Goal: Transaction & Acquisition: Purchase product/service

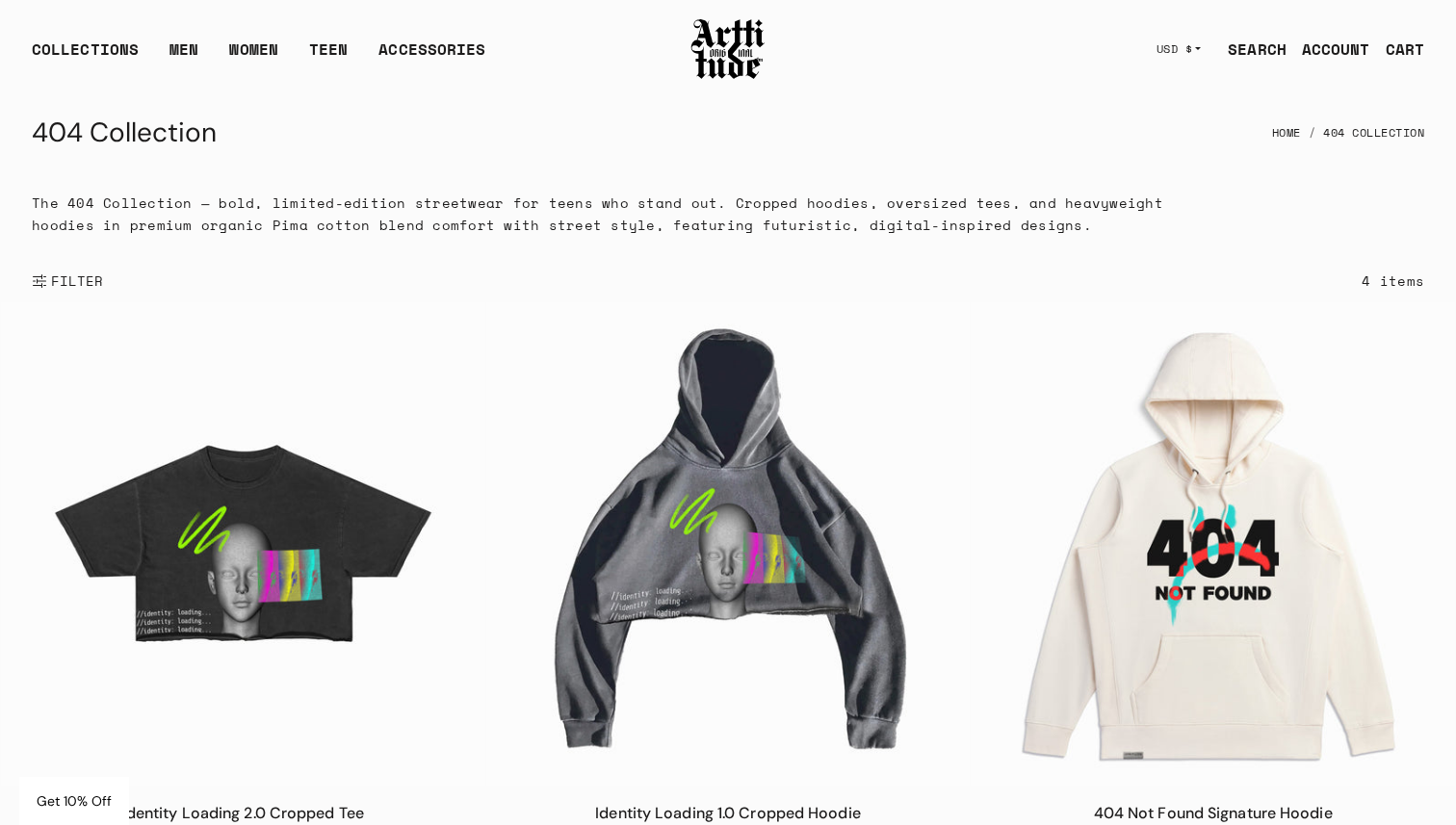
click at [721, 70] on img at bounding box center [727, 49] width 77 height 65
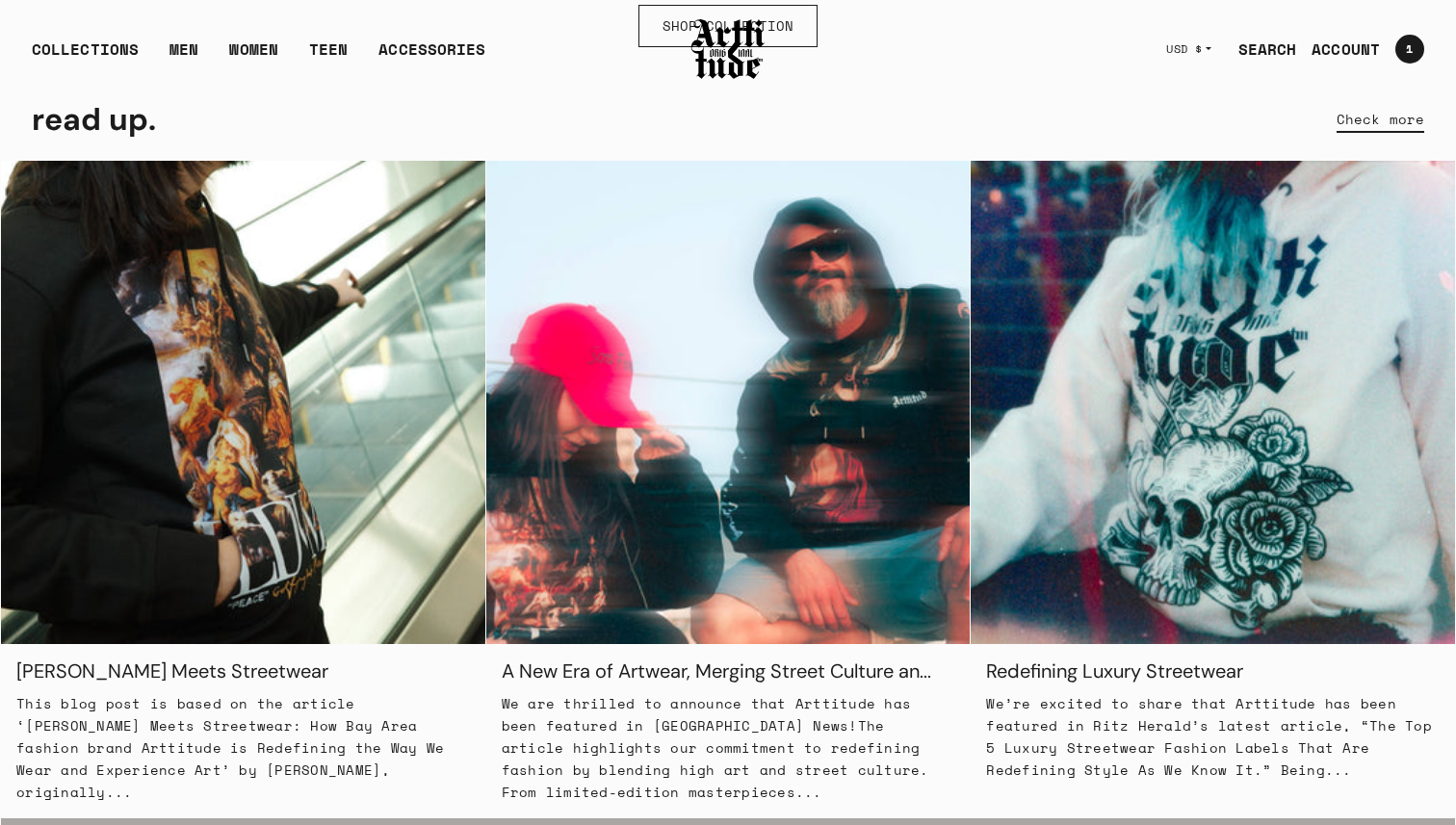
scroll to position [1725, 0]
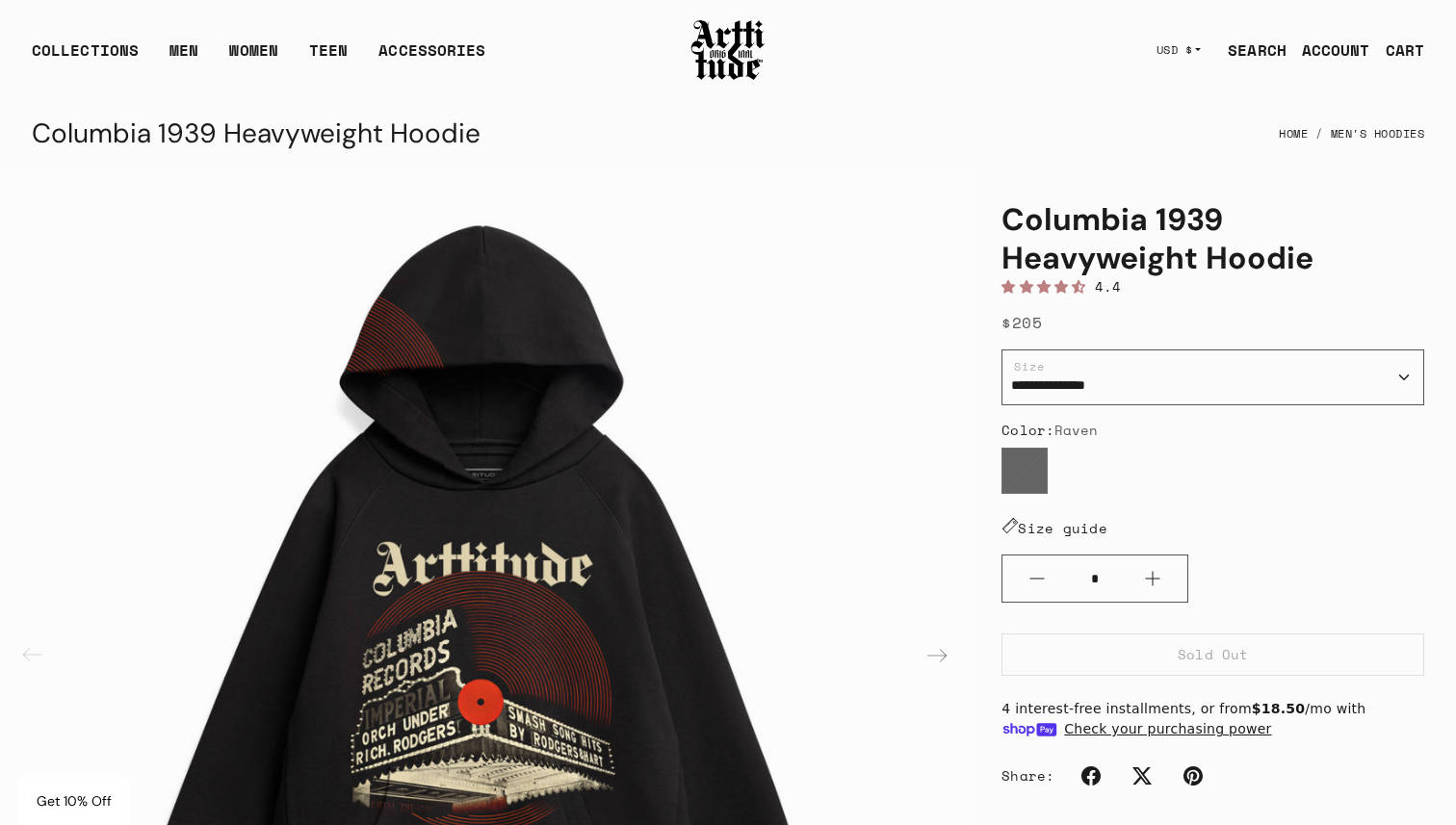
scroll to position [132, 0]
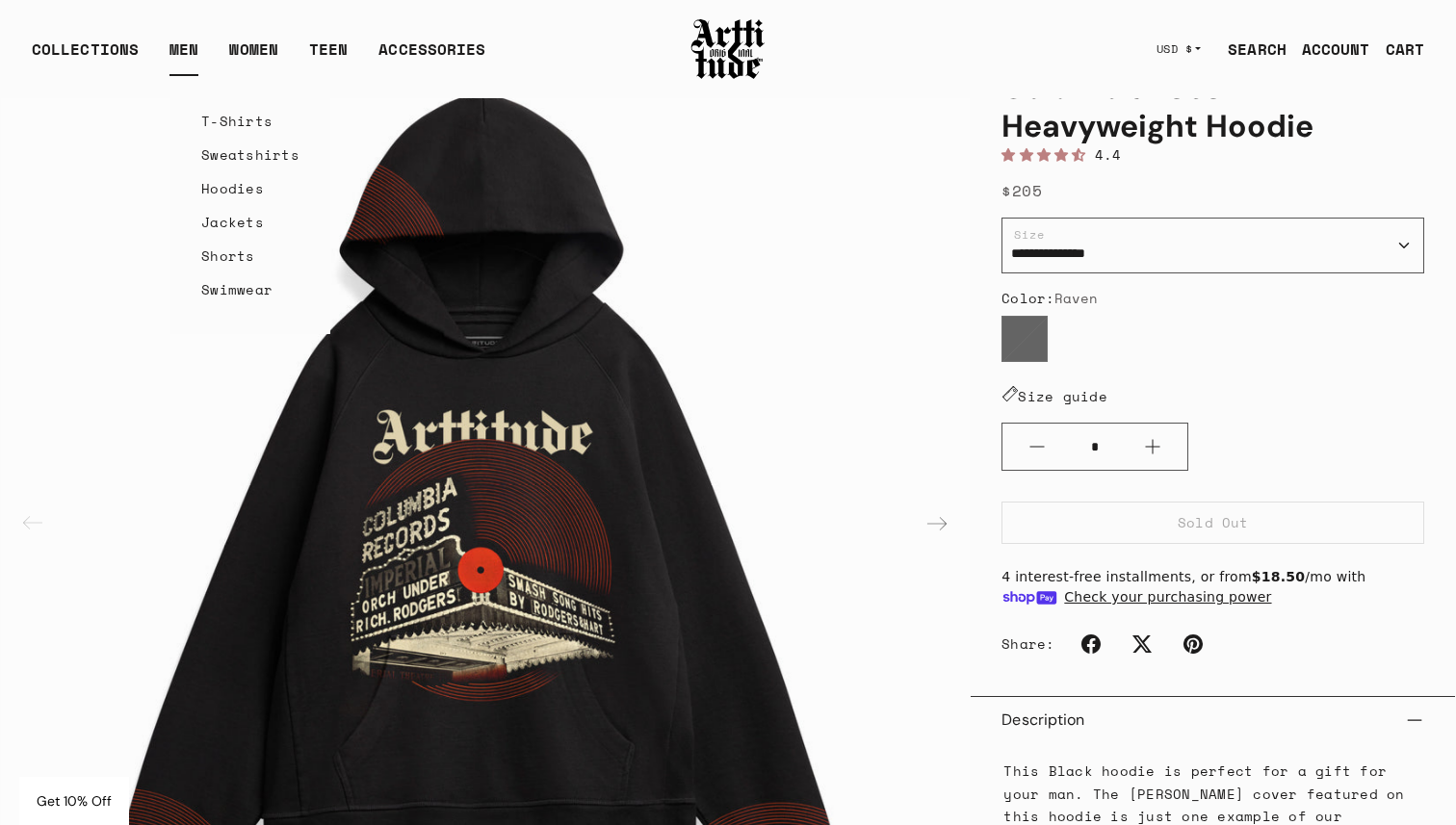
click at [242, 195] on link "Hoodies" at bounding box center [250, 188] width 99 height 34
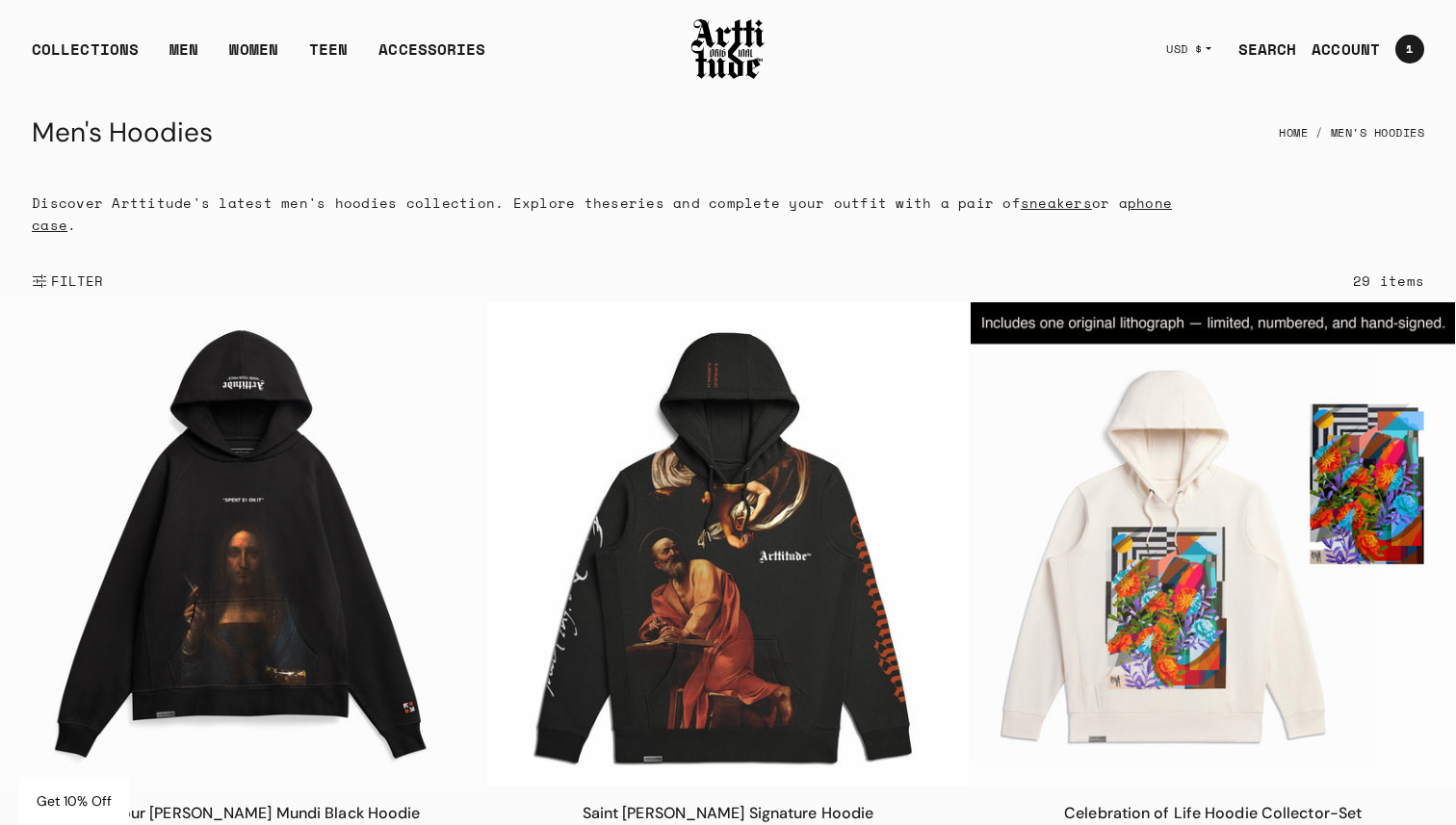
click at [41, 283] on button "FILTER" at bounding box center [68, 280] width 72 height 42
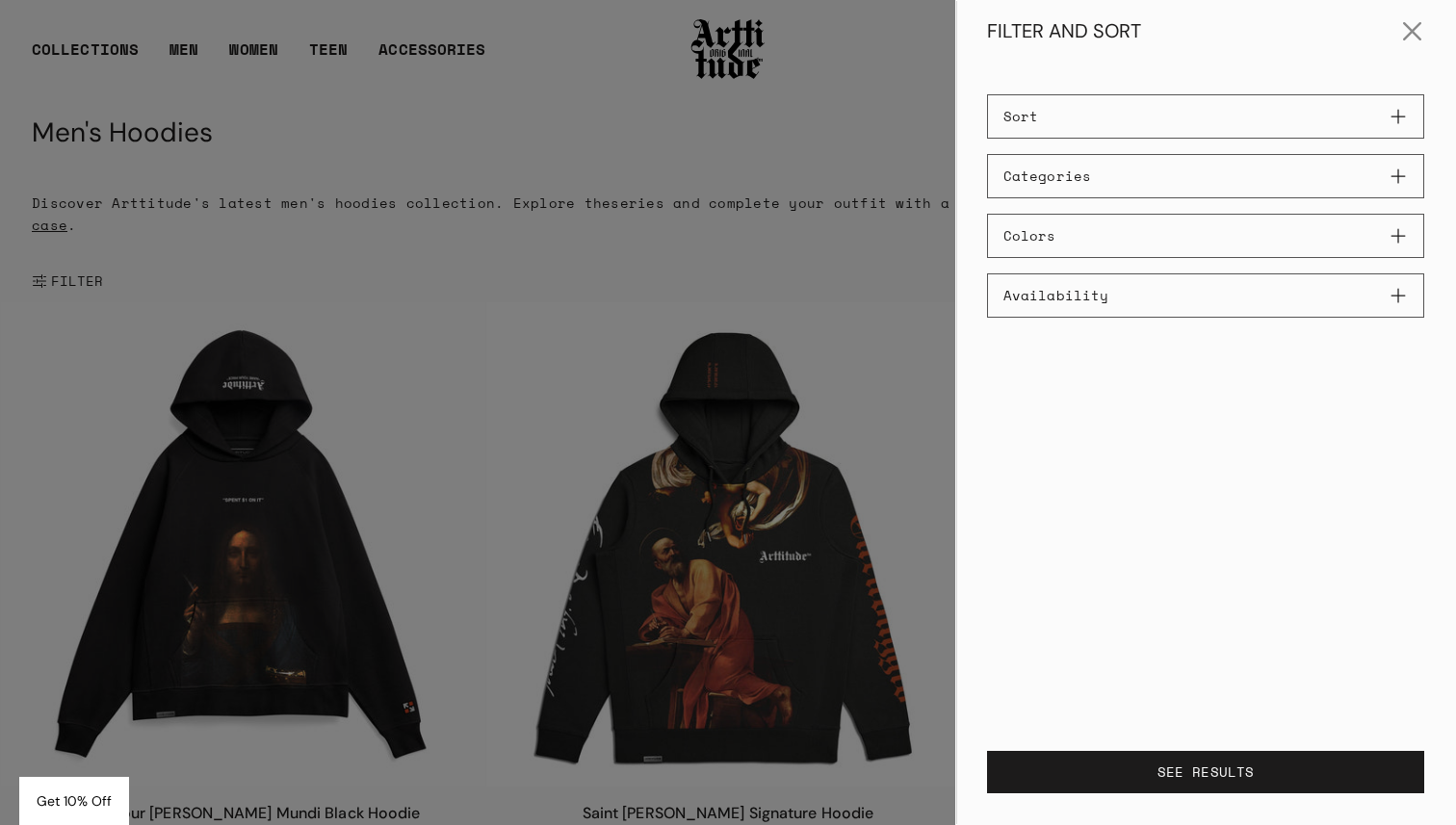
click at [1132, 238] on button "Colors" at bounding box center [1205, 235] width 437 height 44
click at [829, 303] on div at bounding box center [728, 412] width 1456 height 825
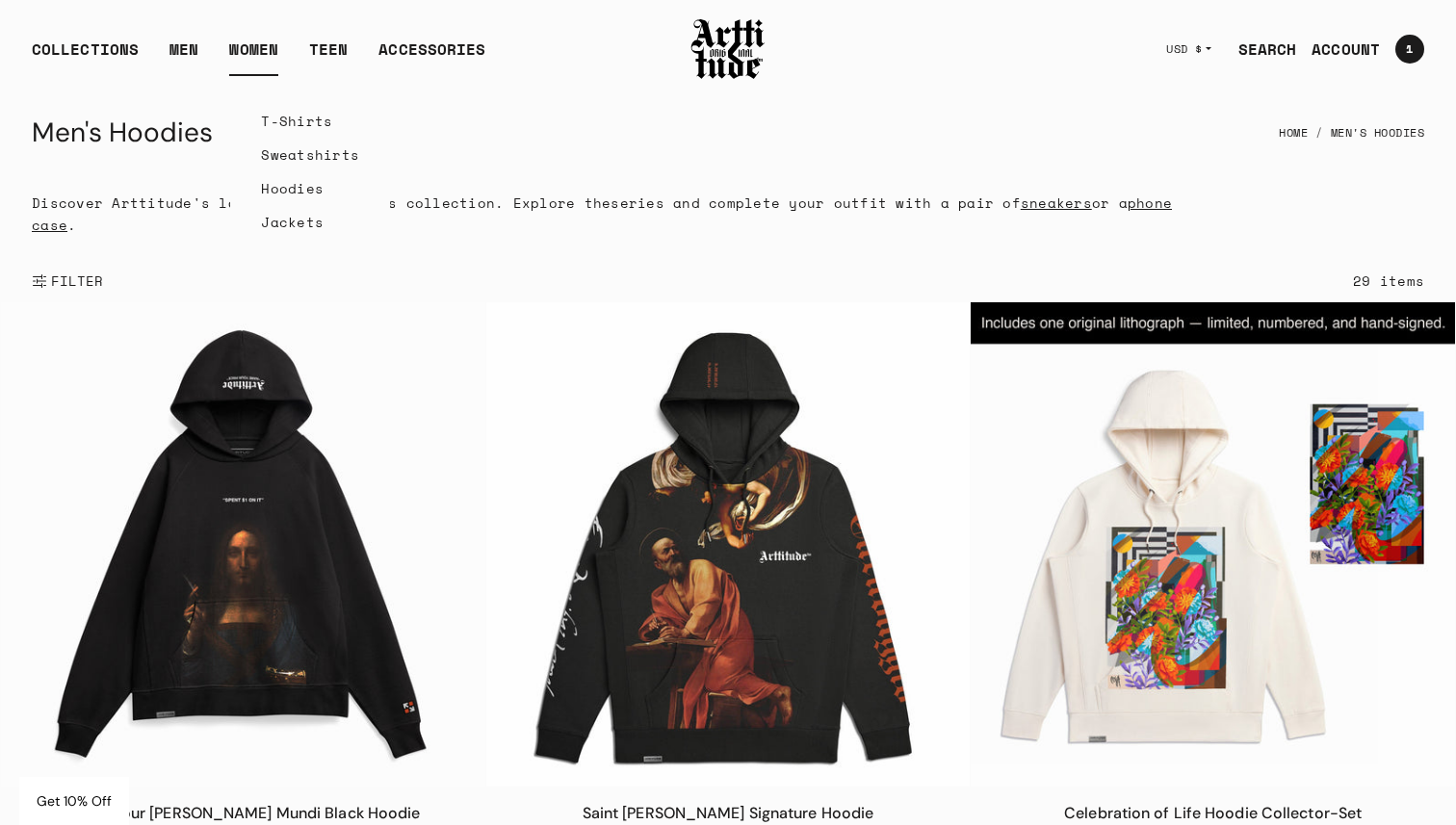
click at [296, 184] on link "Hoodies" at bounding box center [309, 188] width 99 height 34
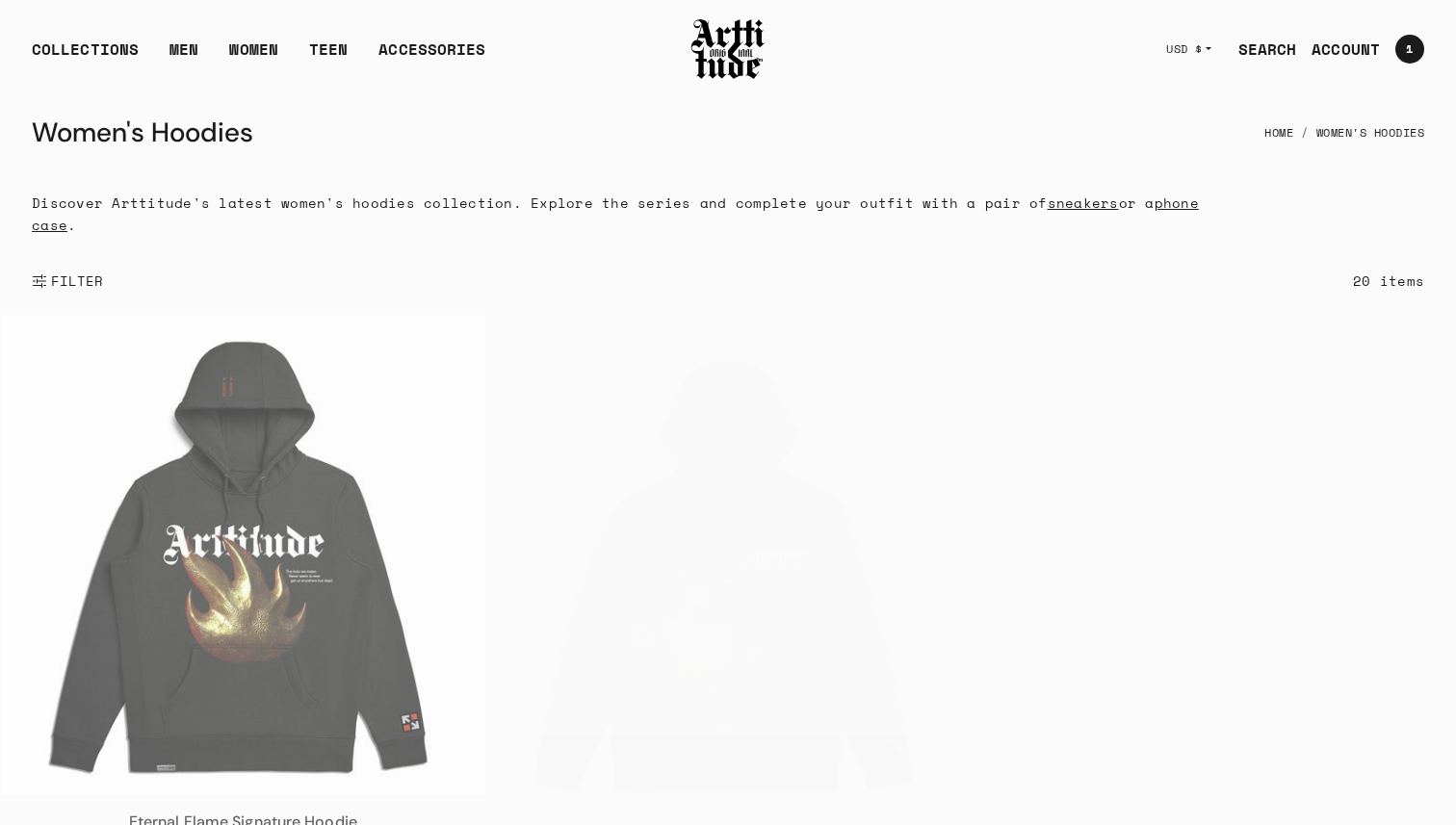
click at [75, 268] on button "FILTER" at bounding box center [68, 280] width 72 height 42
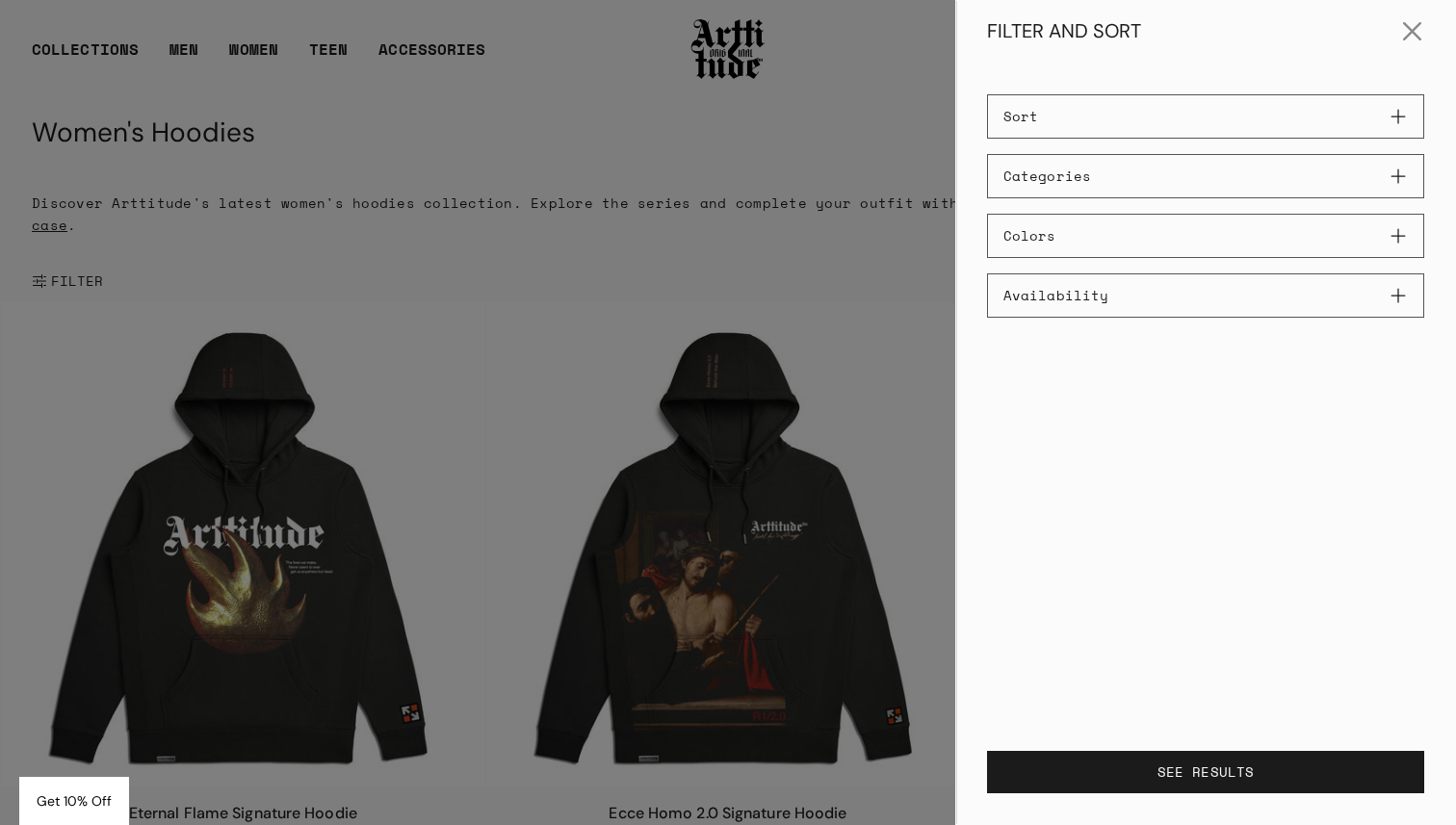
click at [1160, 253] on button "Colors" at bounding box center [1205, 235] width 437 height 44
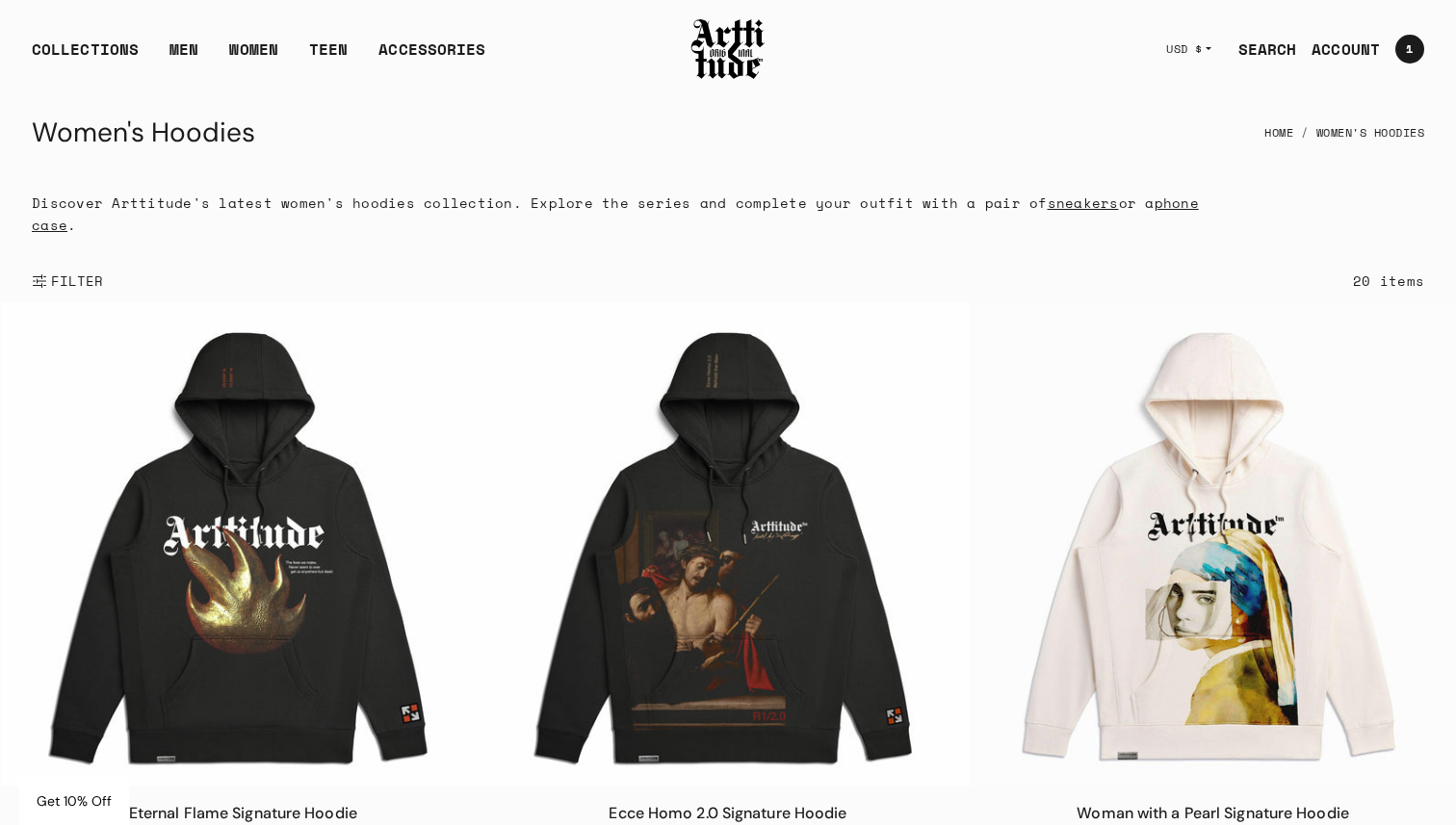
click at [705, 178] on div at bounding box center [728, 412] width 1456 height 825
click at [244, 158] on link "Sweatshirts" at bounding box center [250, 154] width 99 height 34
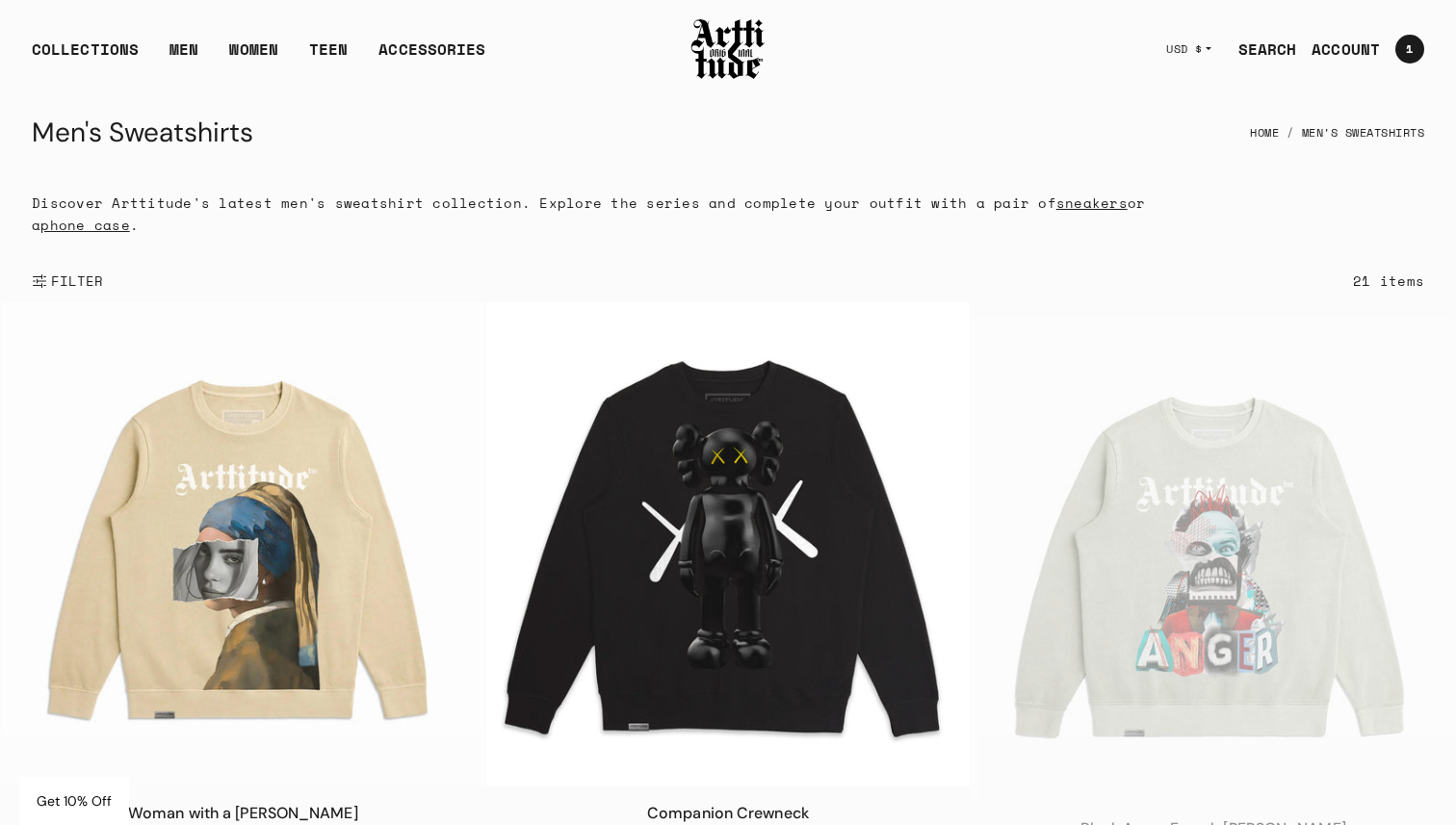
click at [82, 272] on span "FILTER" at bounding box center [75, 281] width 57 height 20
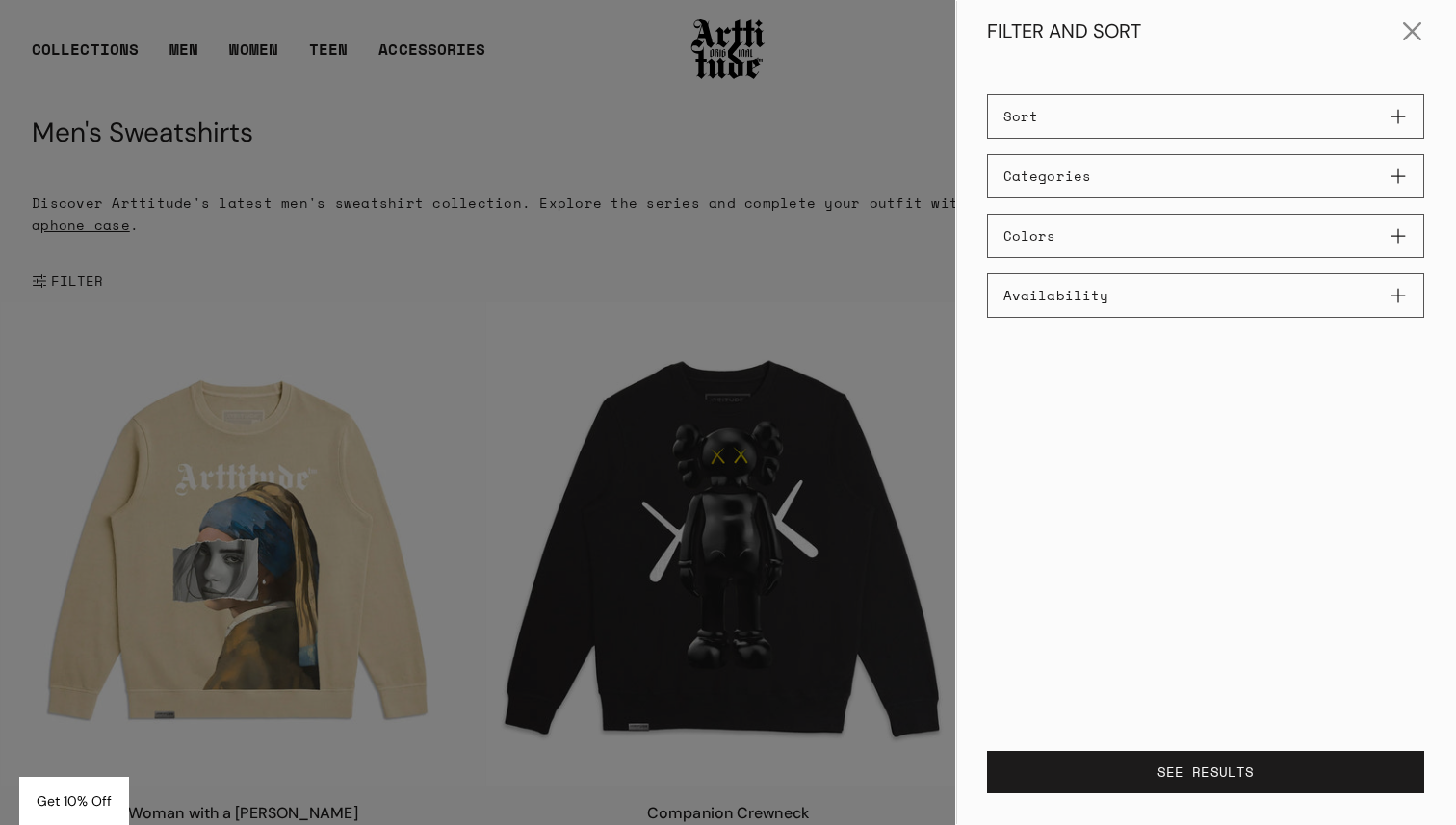
click at [1108, 225] on button "Colors" at bounding box center [1205, 235] width 437 height 44
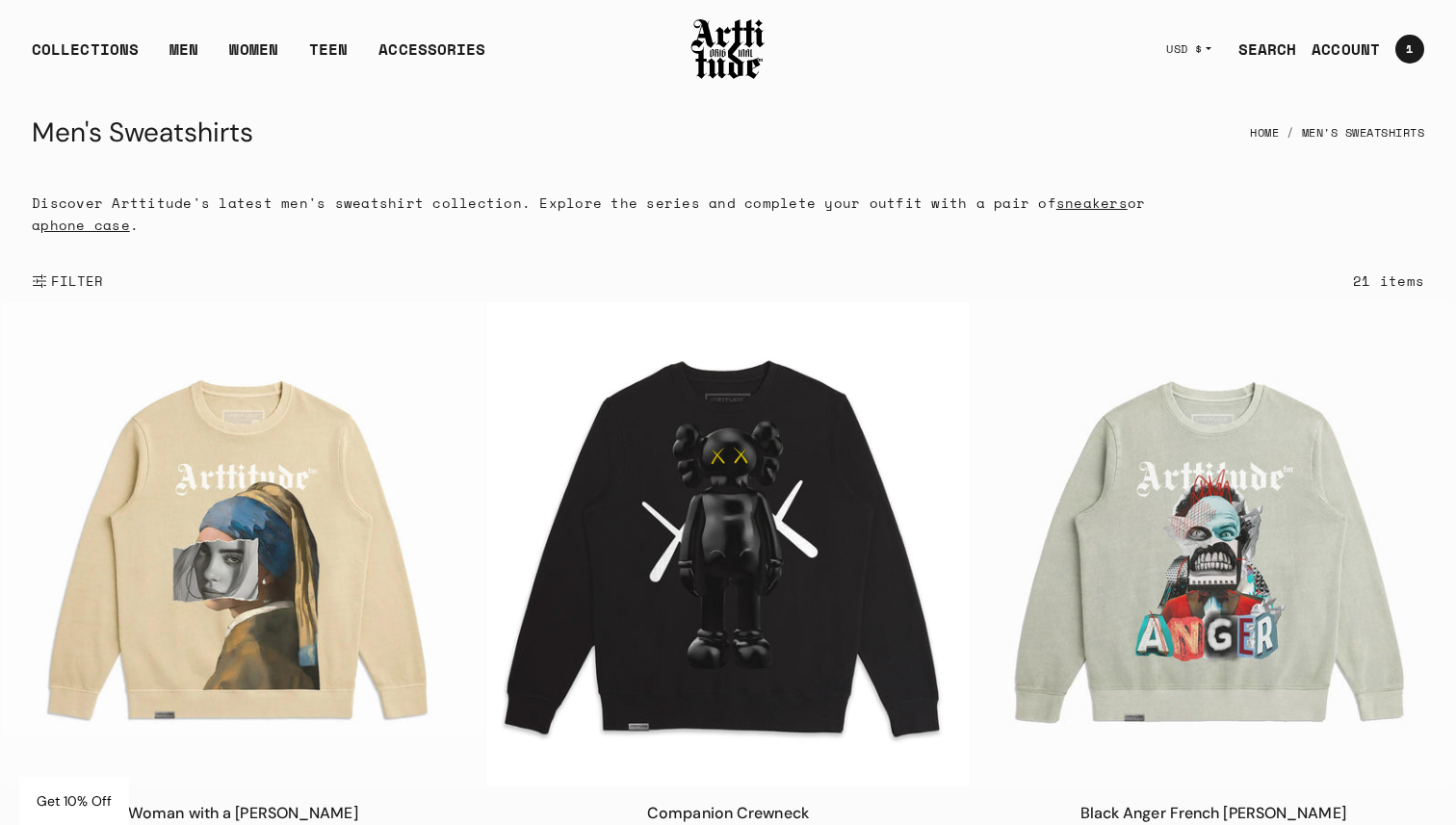
click at [854, 102] on div at bounding box center [728, 412] width 1456 height 825
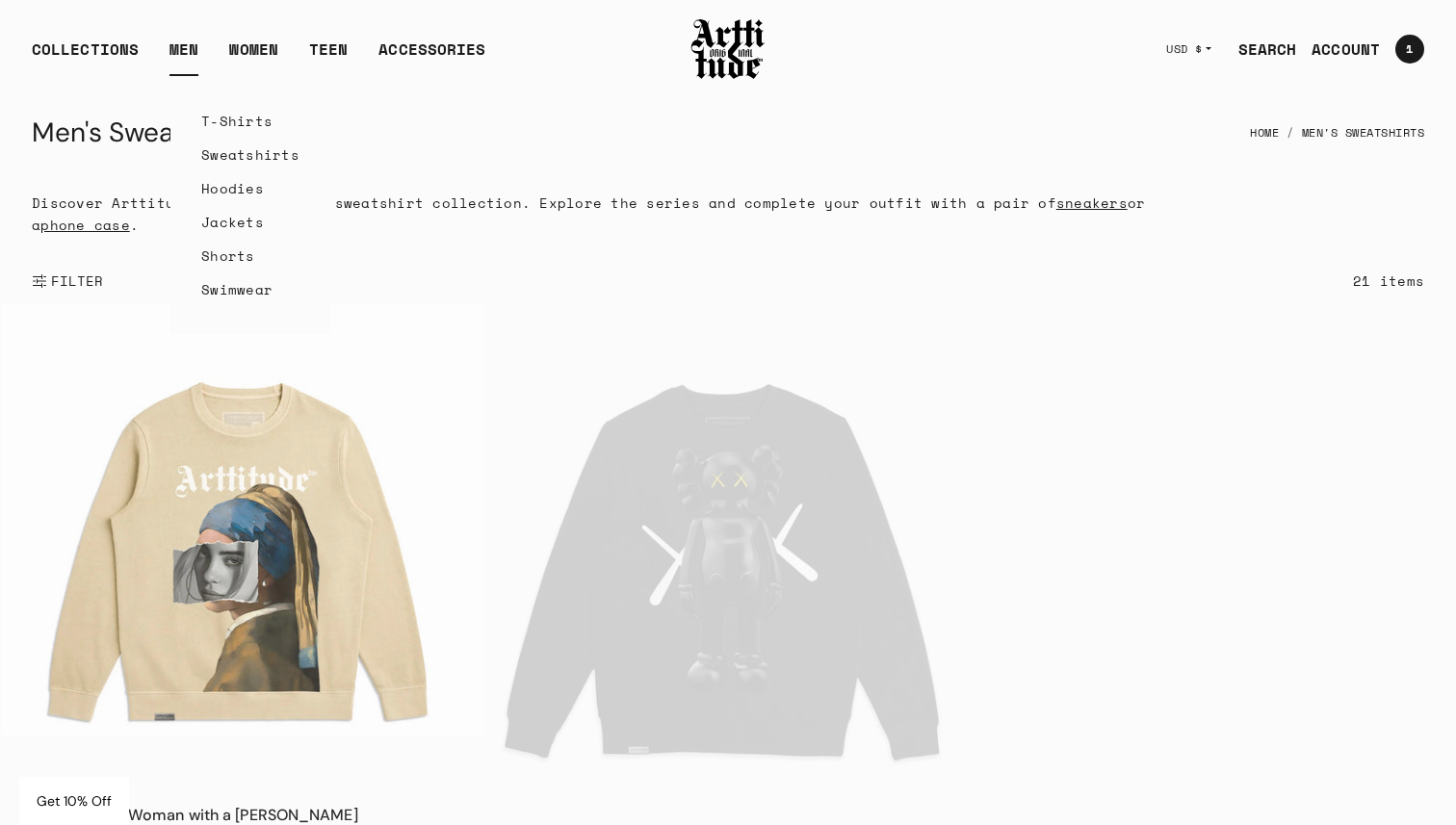
click at [186, 47] on link "MEN" at bounding box center [184, 56] width 29 height 38
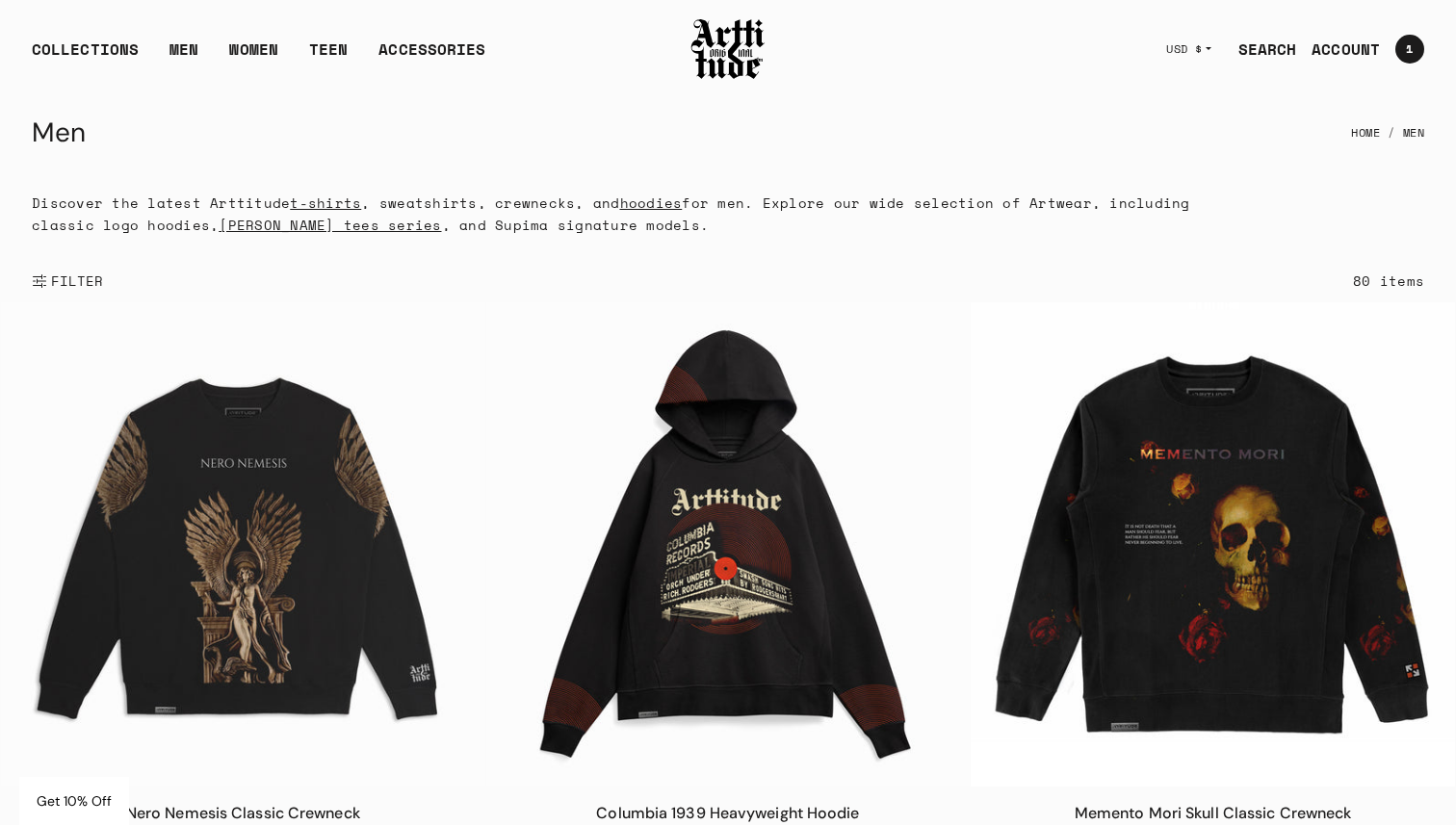
click at [65, 284] on span "FILTER" at bounding box center [75, 281] width 57 height 20
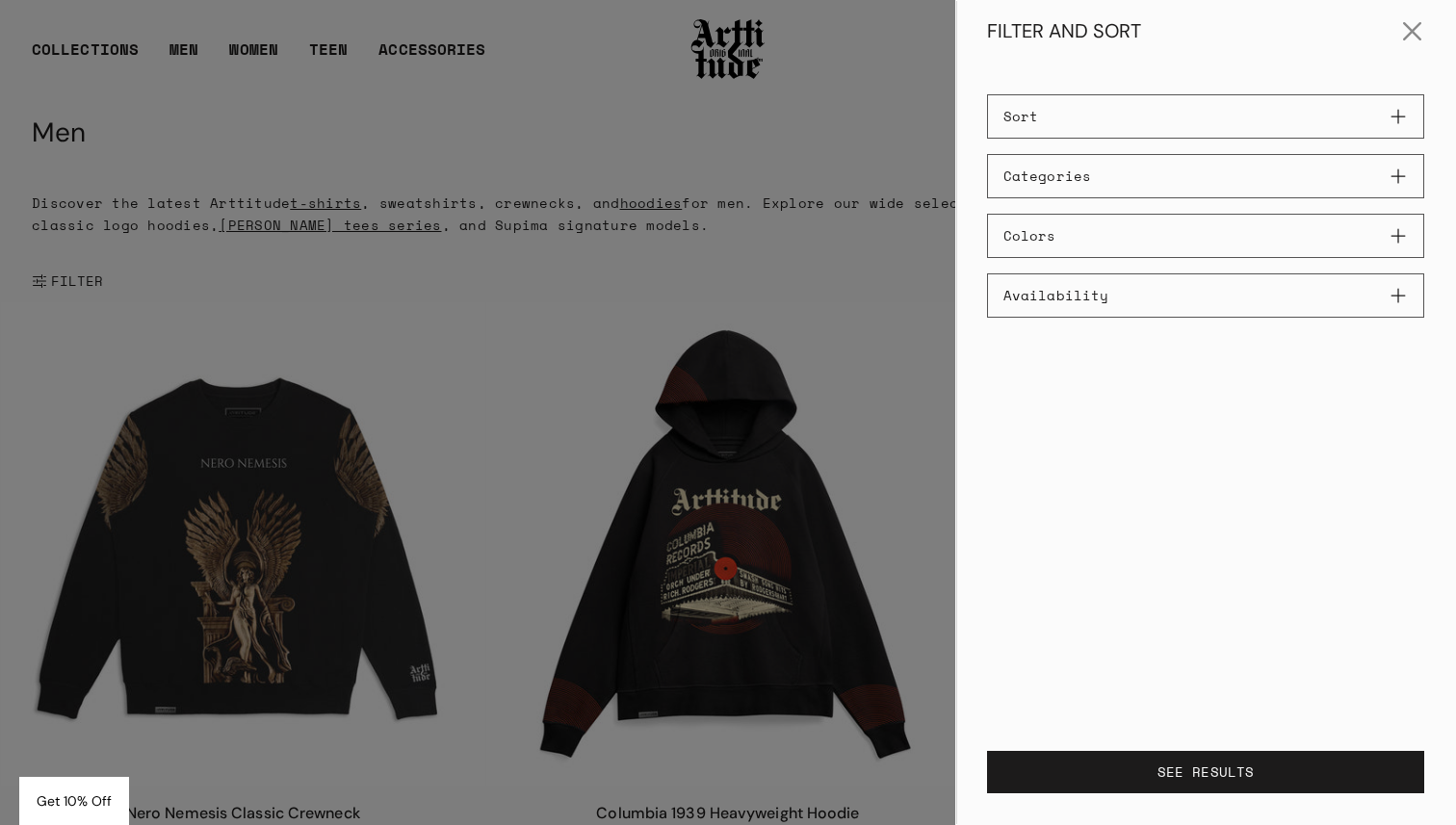
click at [1147, 220] on button "Colors" at bounding box center [1205, 235] width 437 height 44
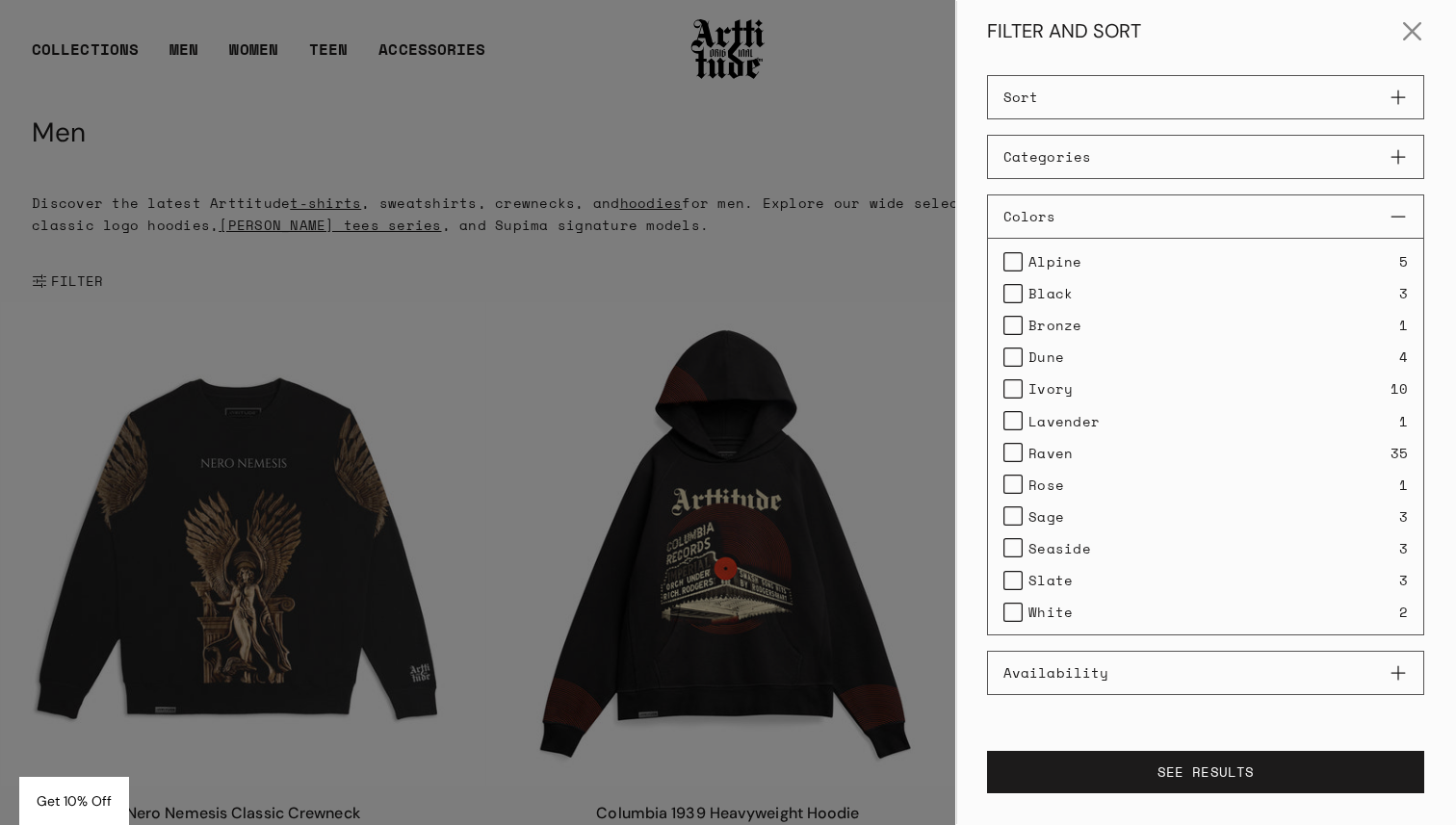
scroll to position [41, 0]
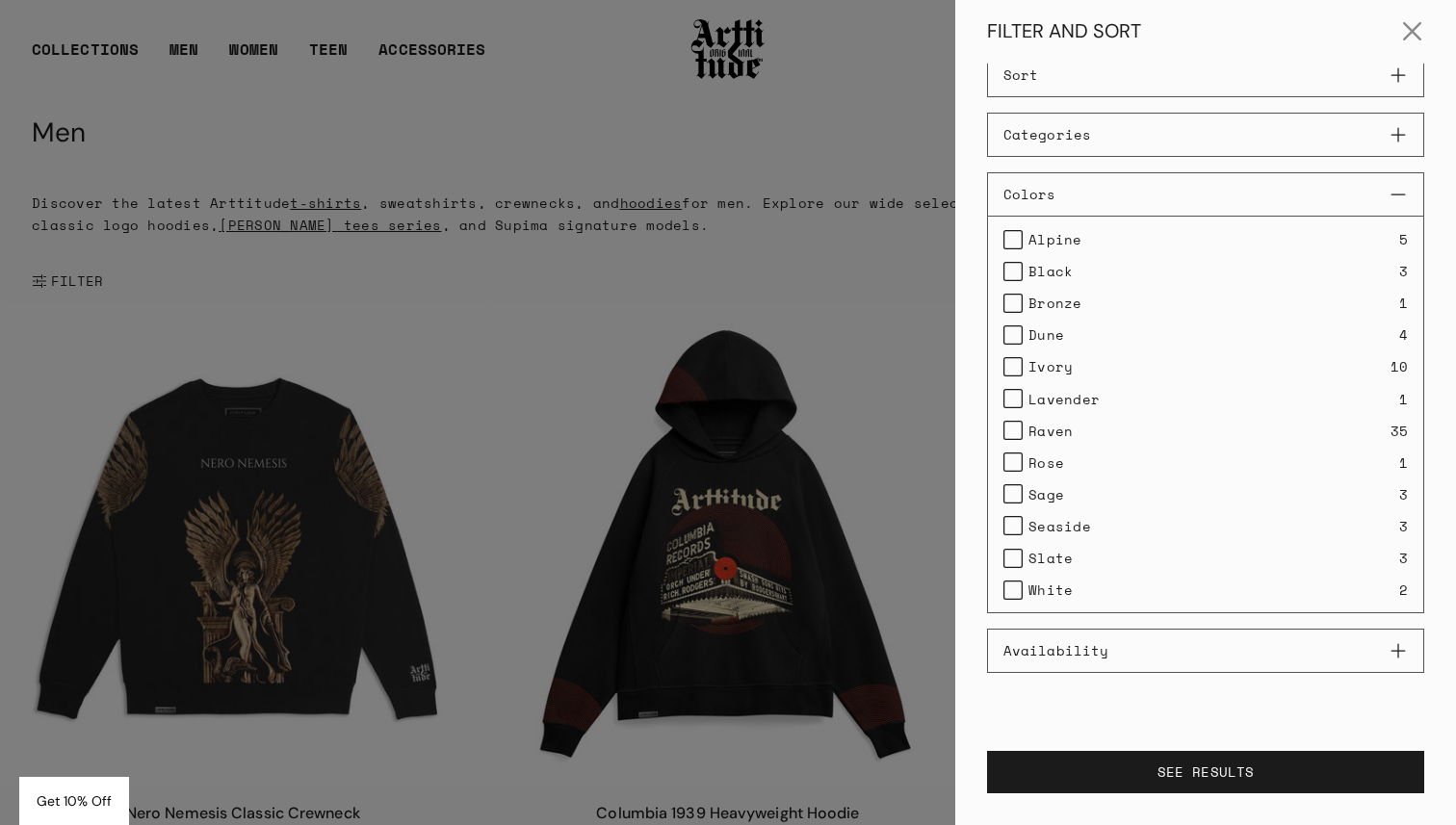
click at [1048, 396] on span "Lavender" at bounding box center [1064, 399] width 71 height 22
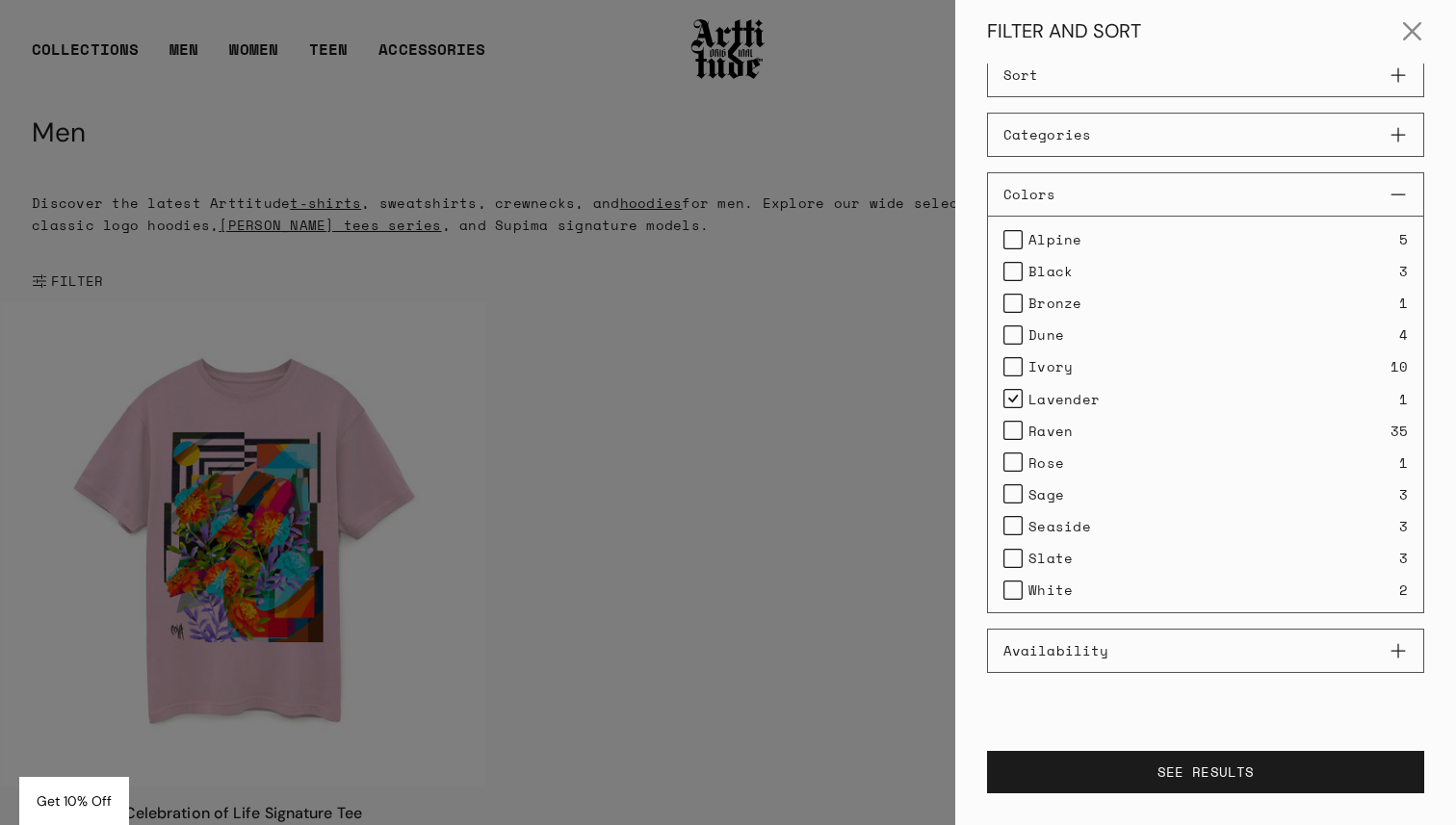
click at [1006, 588] on label "White" at bounding box center [1037, 590] width 69 height 22
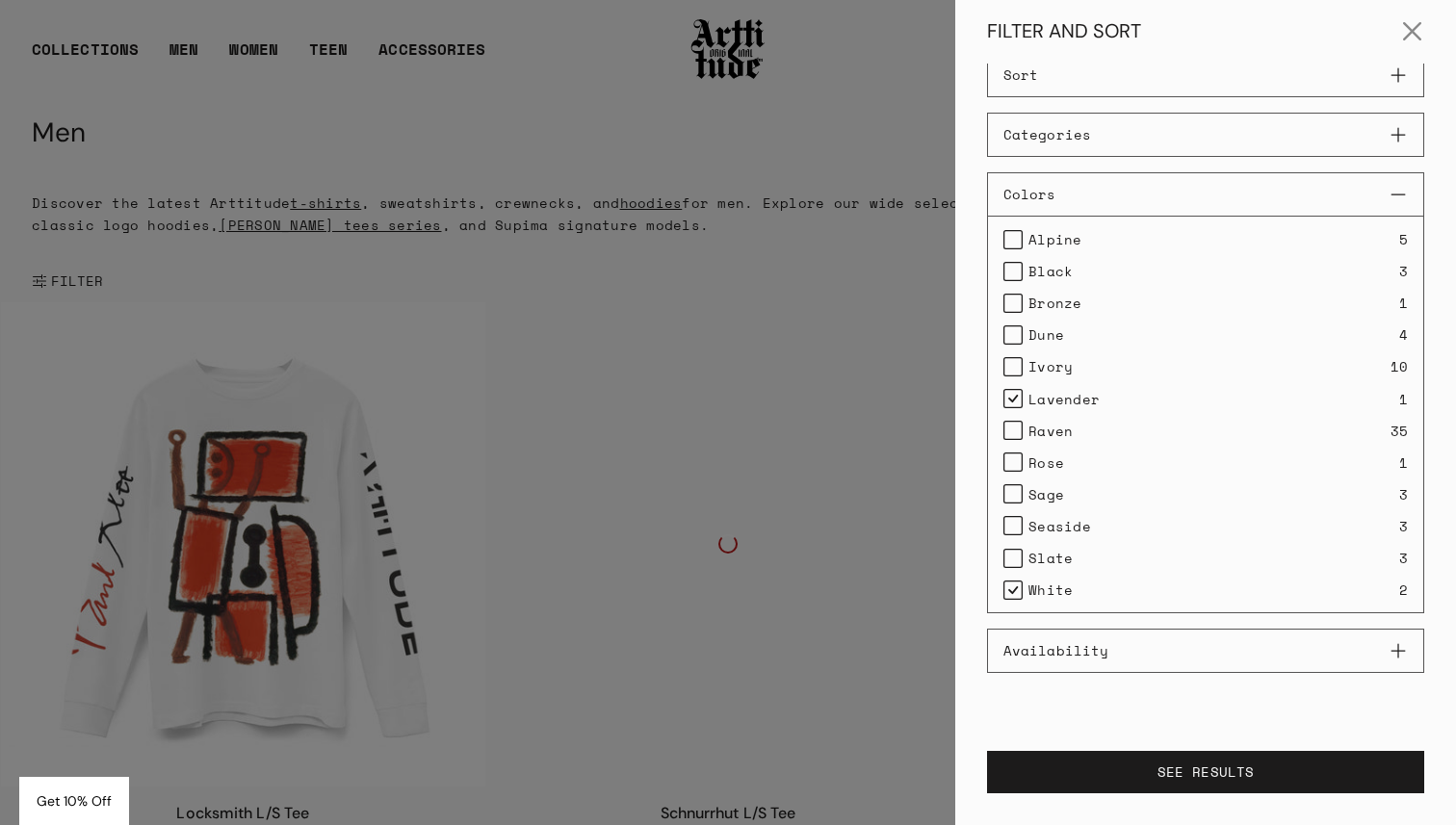
click at [1014, 263] on label "Black" at bounding box center [1037, 270] width 69 height 22
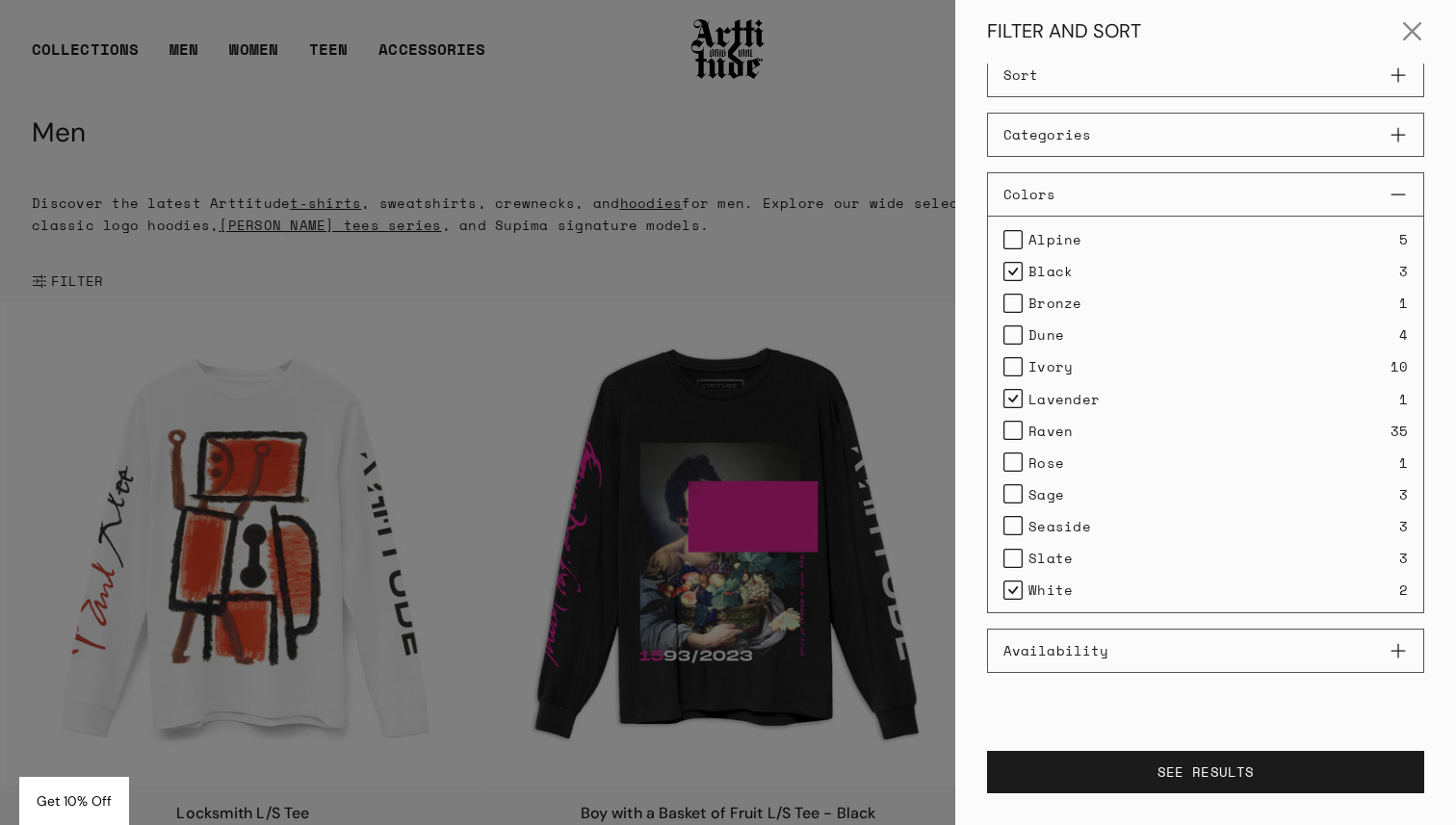
click at [1021, 239] on label "Alpine" at bounding box center [1042, 239] width 79 height 22
click at [1012, 239] on label "Alpine" at bounding box center [1042, 239] width 79 height 22
click at [1018, 496] on label "Sage" at bounding box center [1033, 494] width 61 height 22
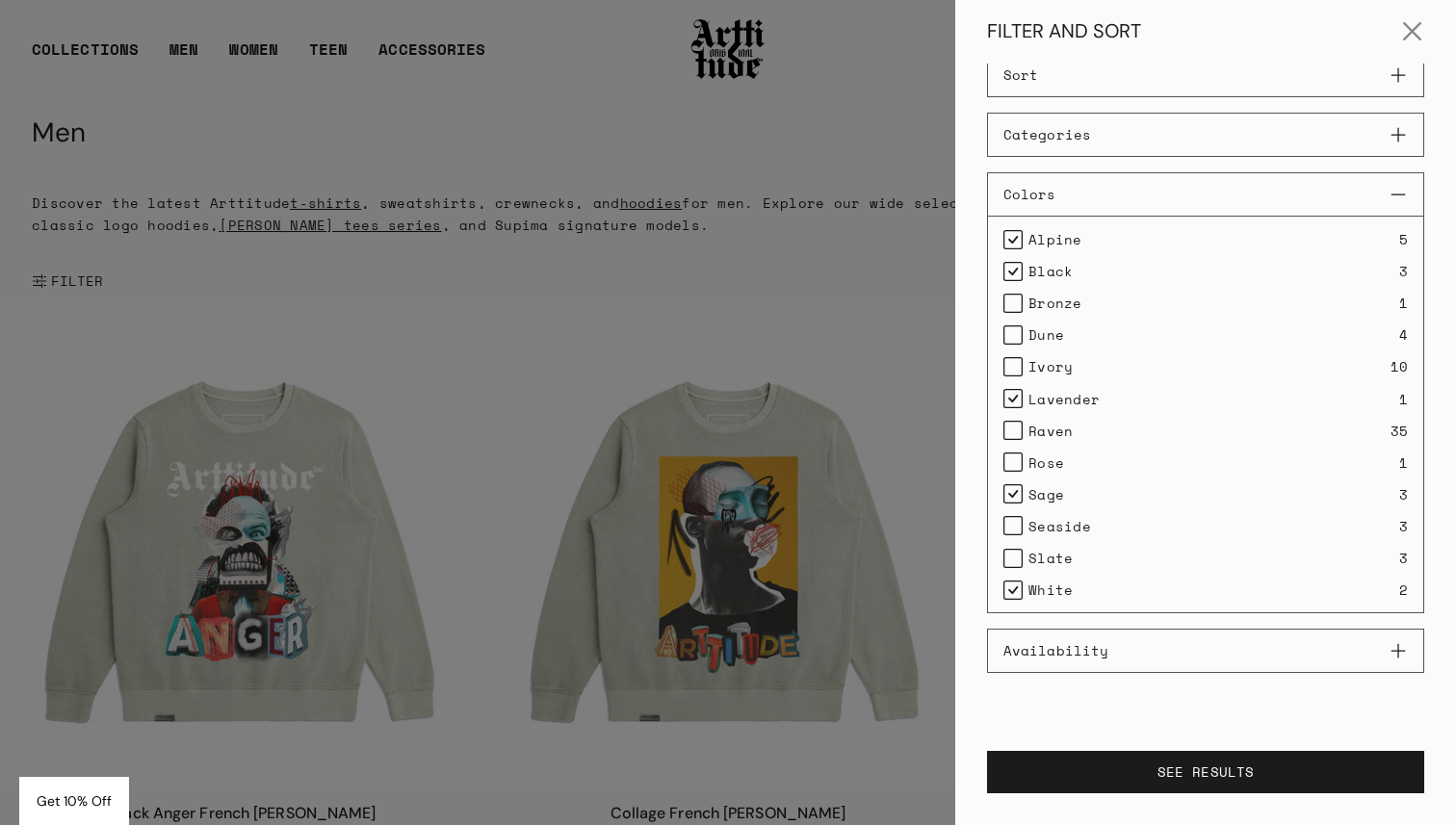
click at [1021, 493] on label "Sage" at bounding box center [1033, 494] width 61 height 22
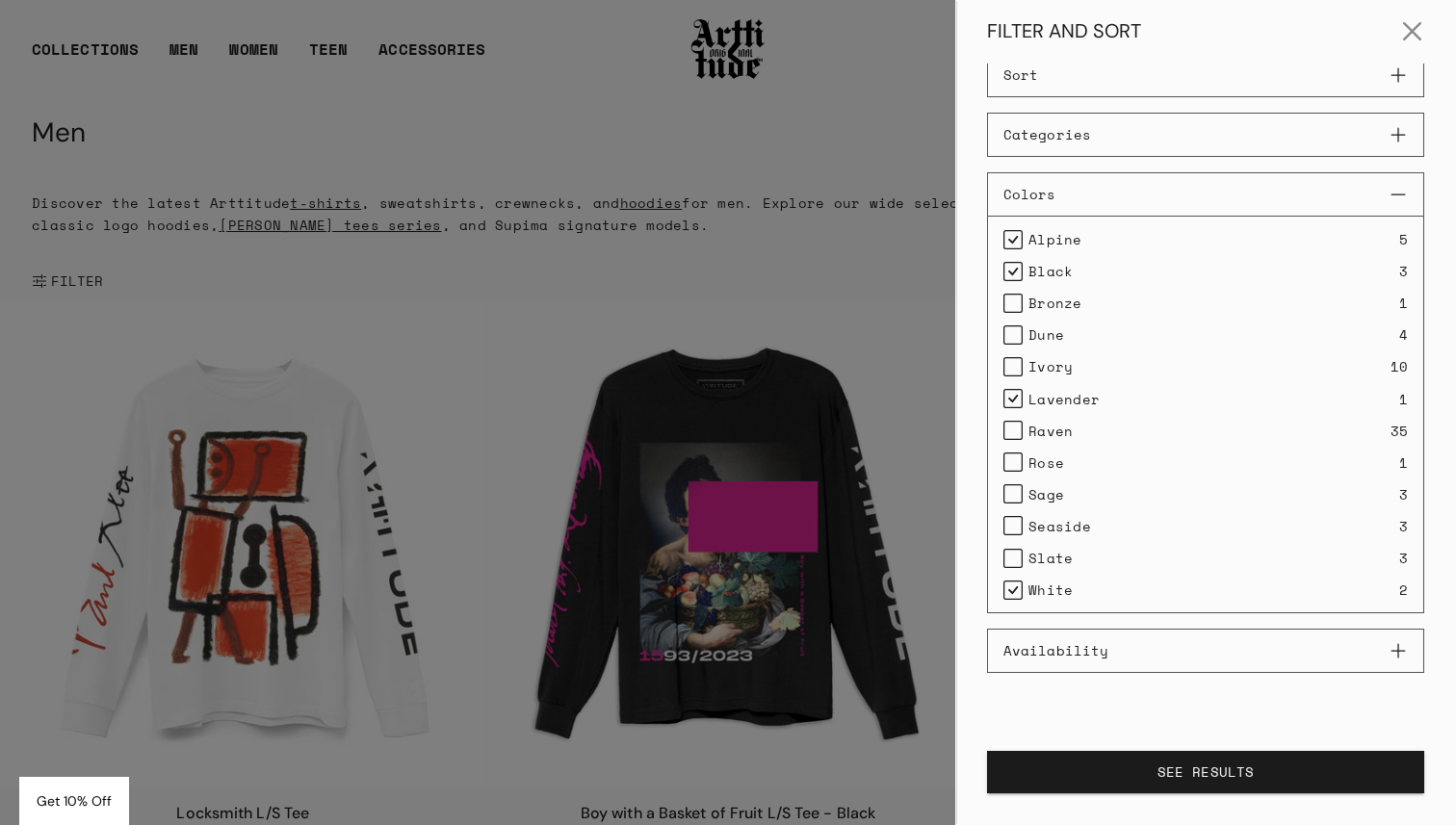
click at [1283, 783] on button "SEE RESULTS" at bounding box center [1205, 771] width 437 height 42
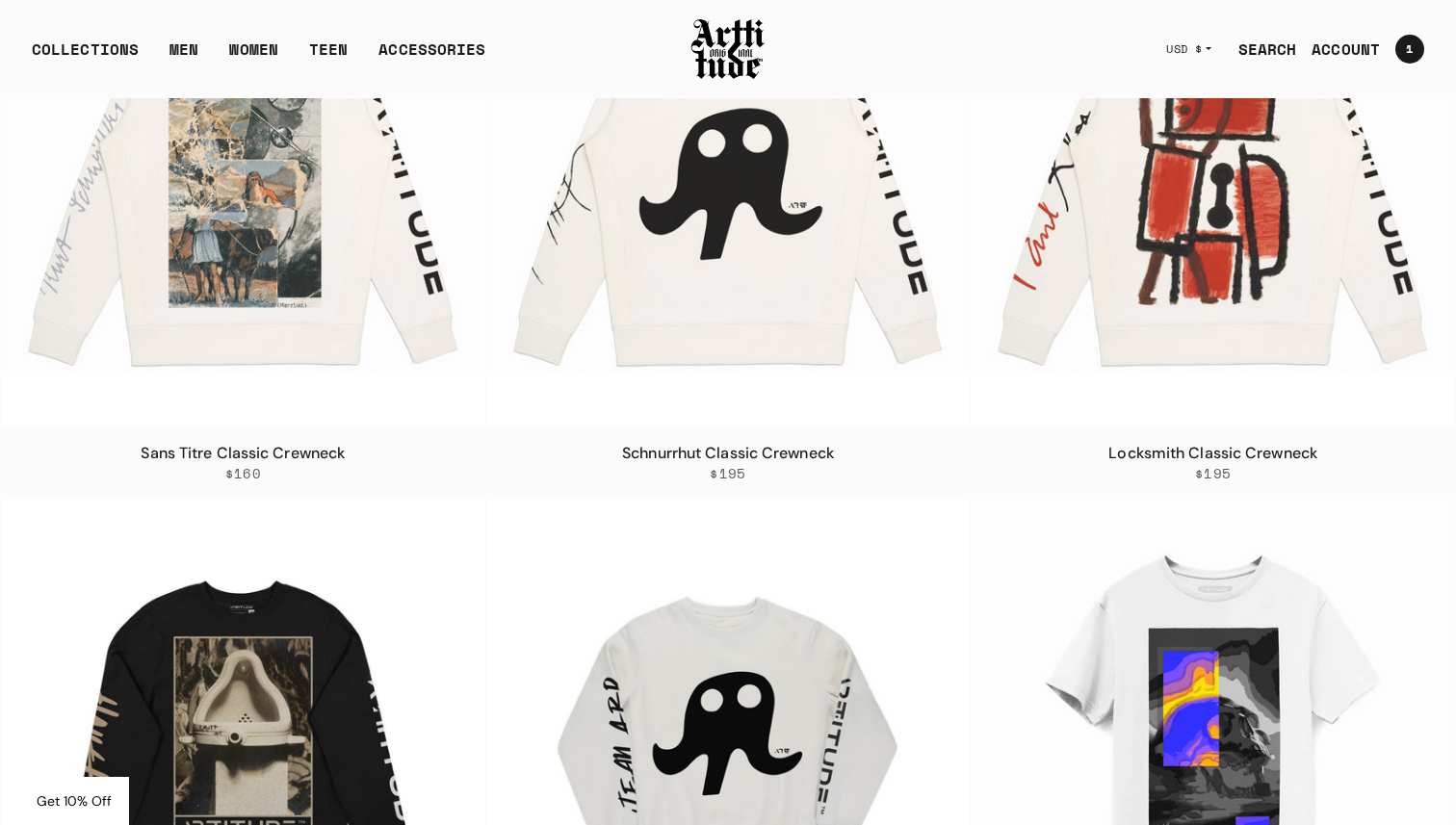
scroll to position [916, 0]
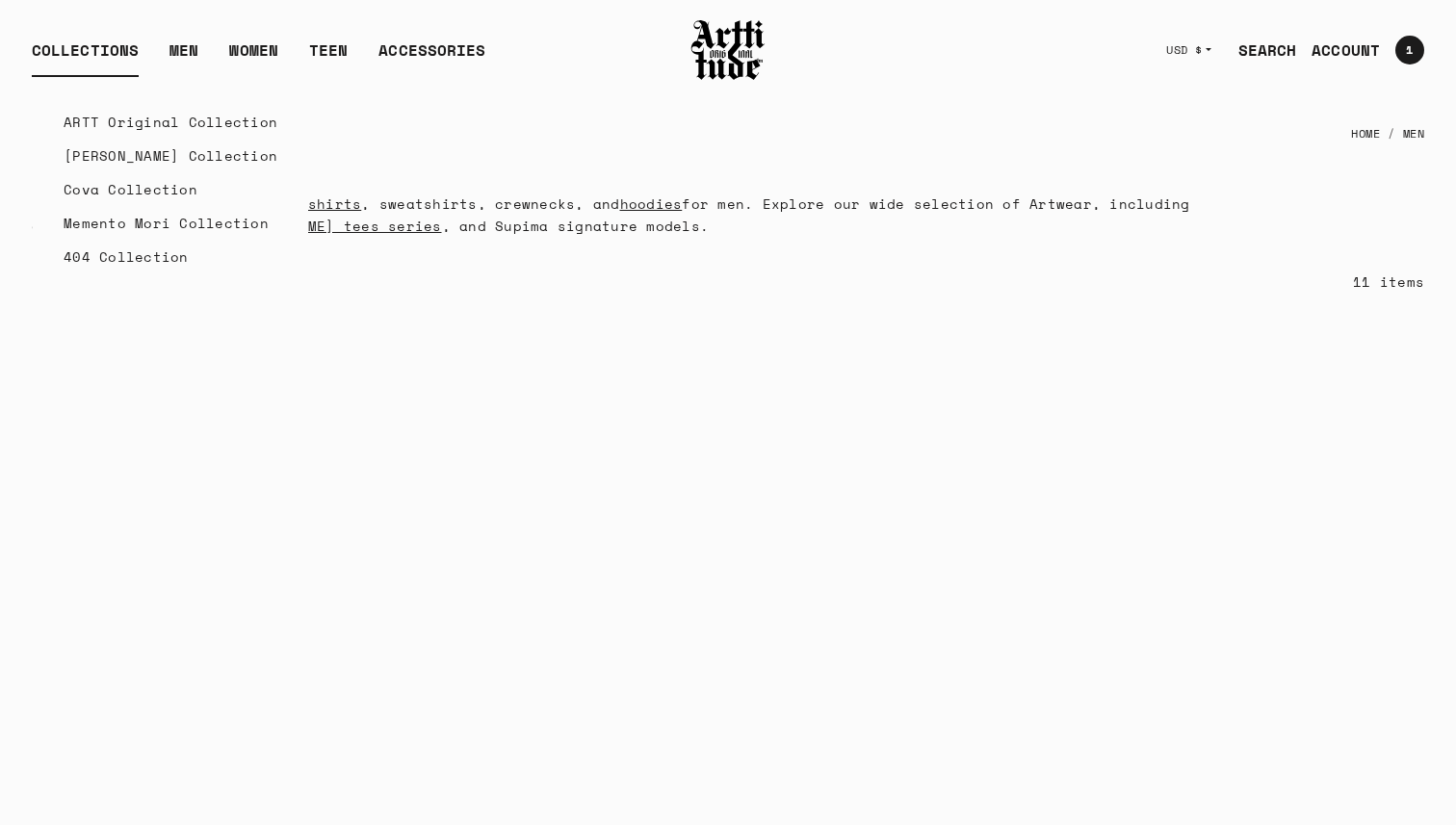
scroll to position [916, 0]
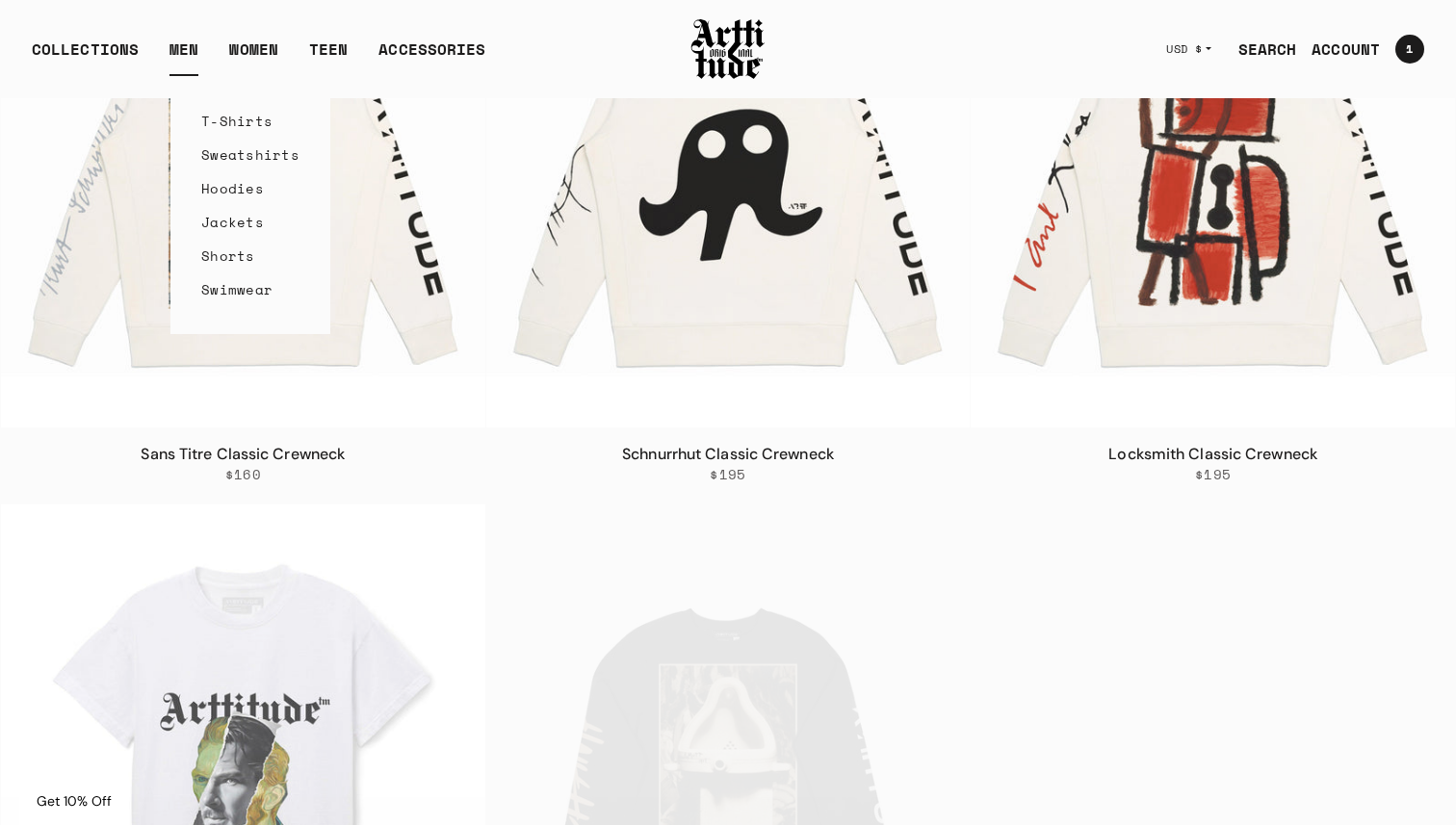
click at [186, 53] on link "MEN" at bounding box center [184, 56] width 29 height 38
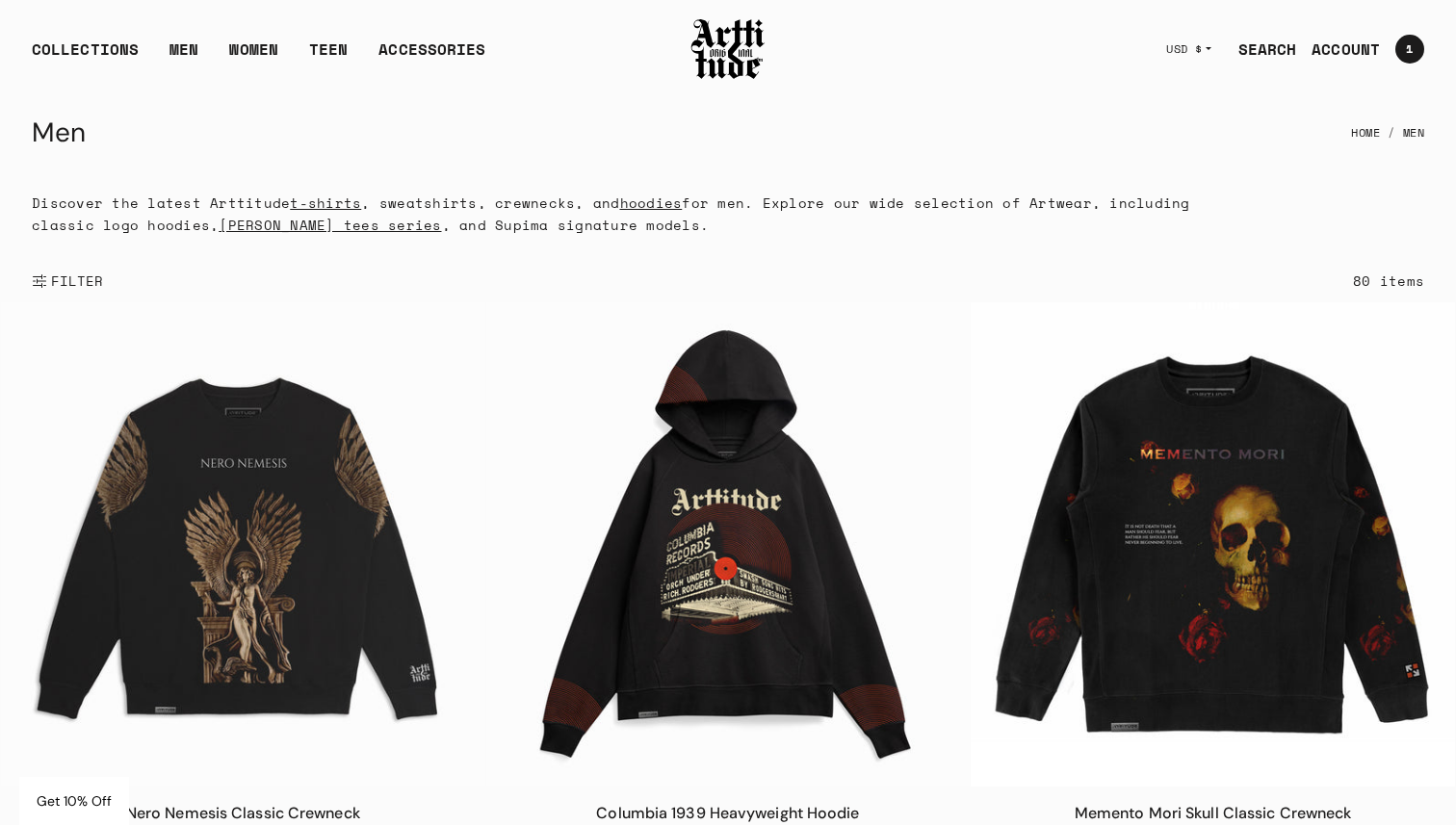
click at [56, 264] on button "FILTER" at bounding box center [68, 280] width 72 height 42
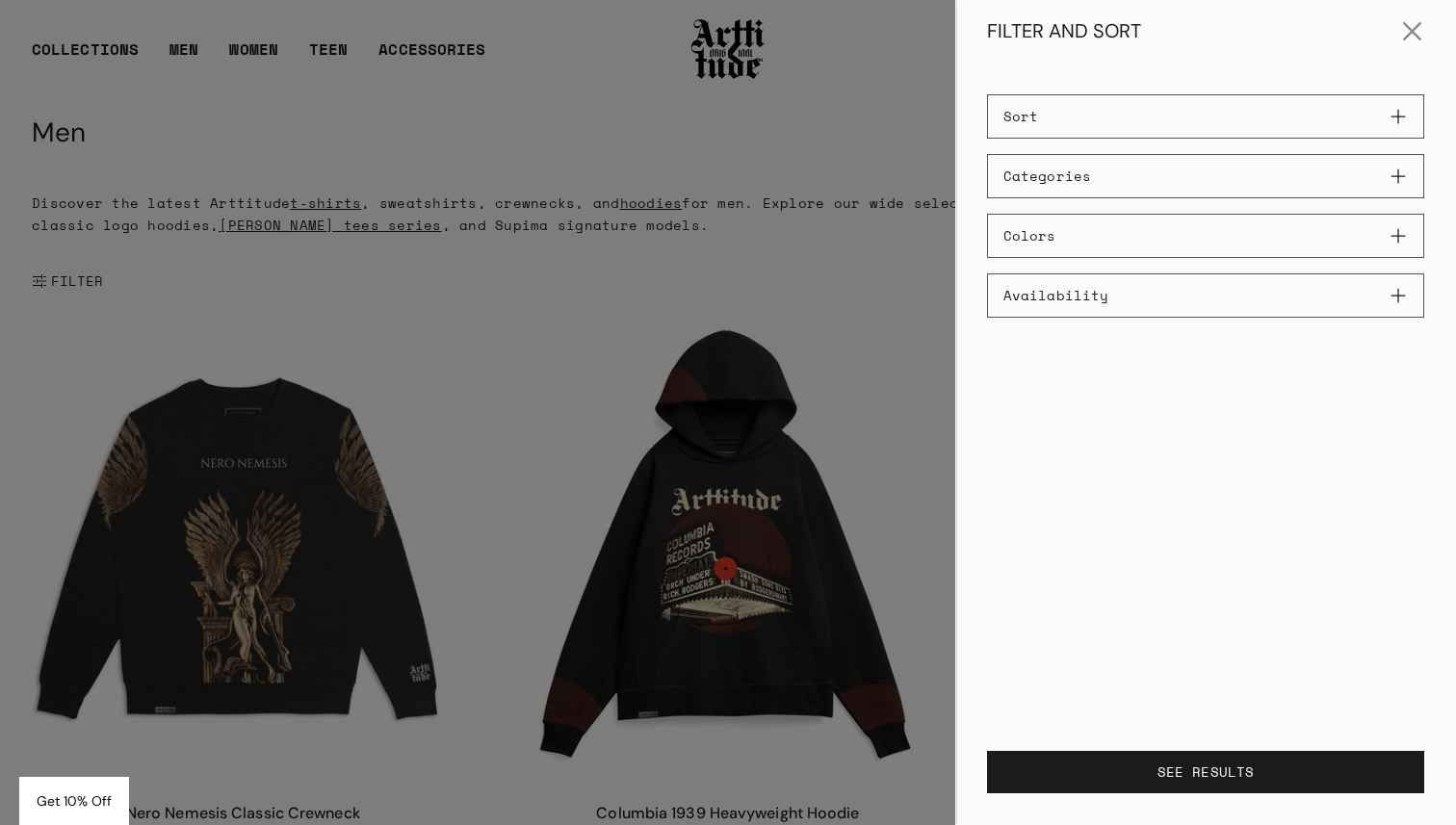
click at [1083, 226] on button "Colors" at bounding box center [1205, 235] width 437 height 44
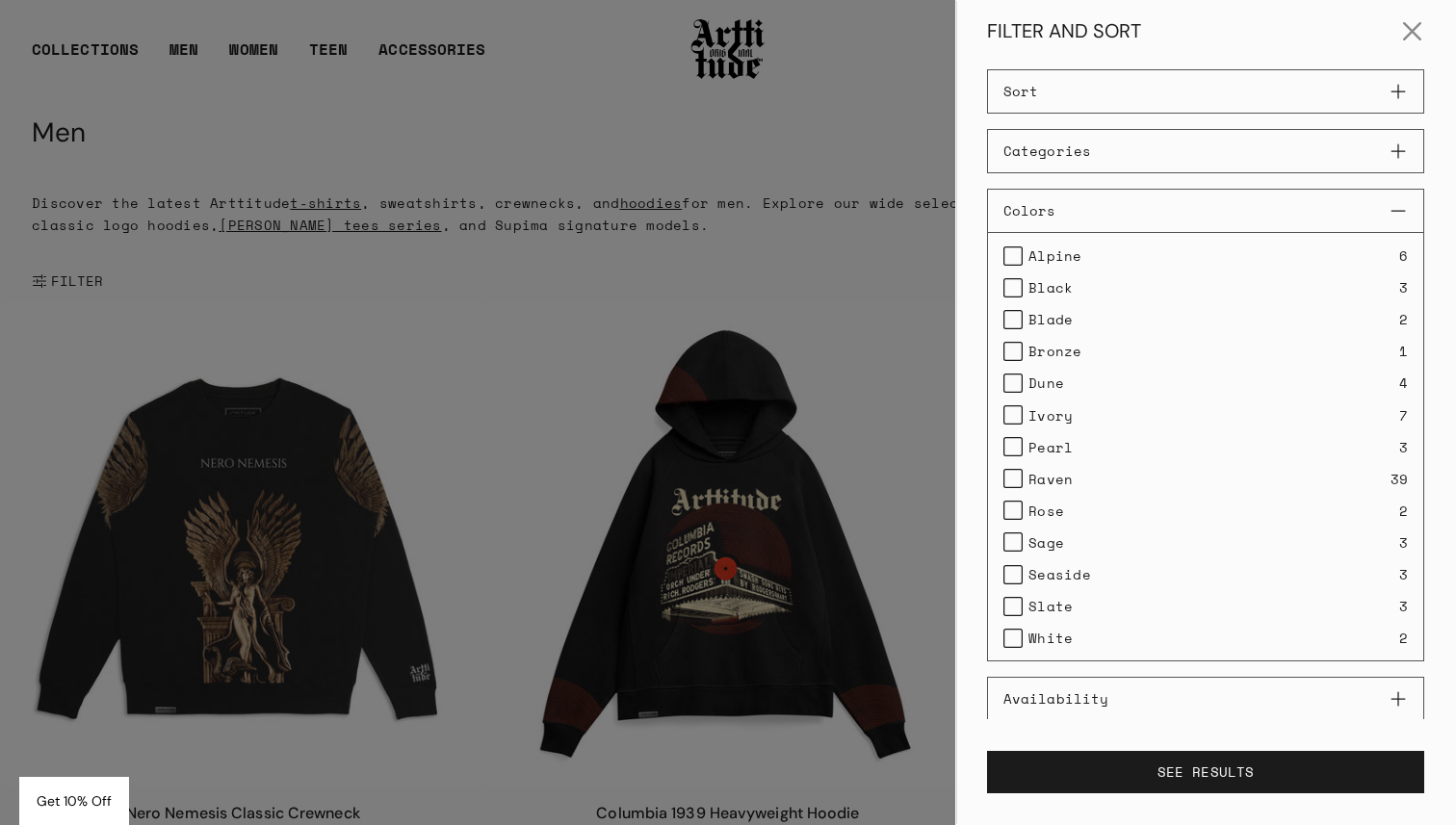
scroll to position [32, 0]
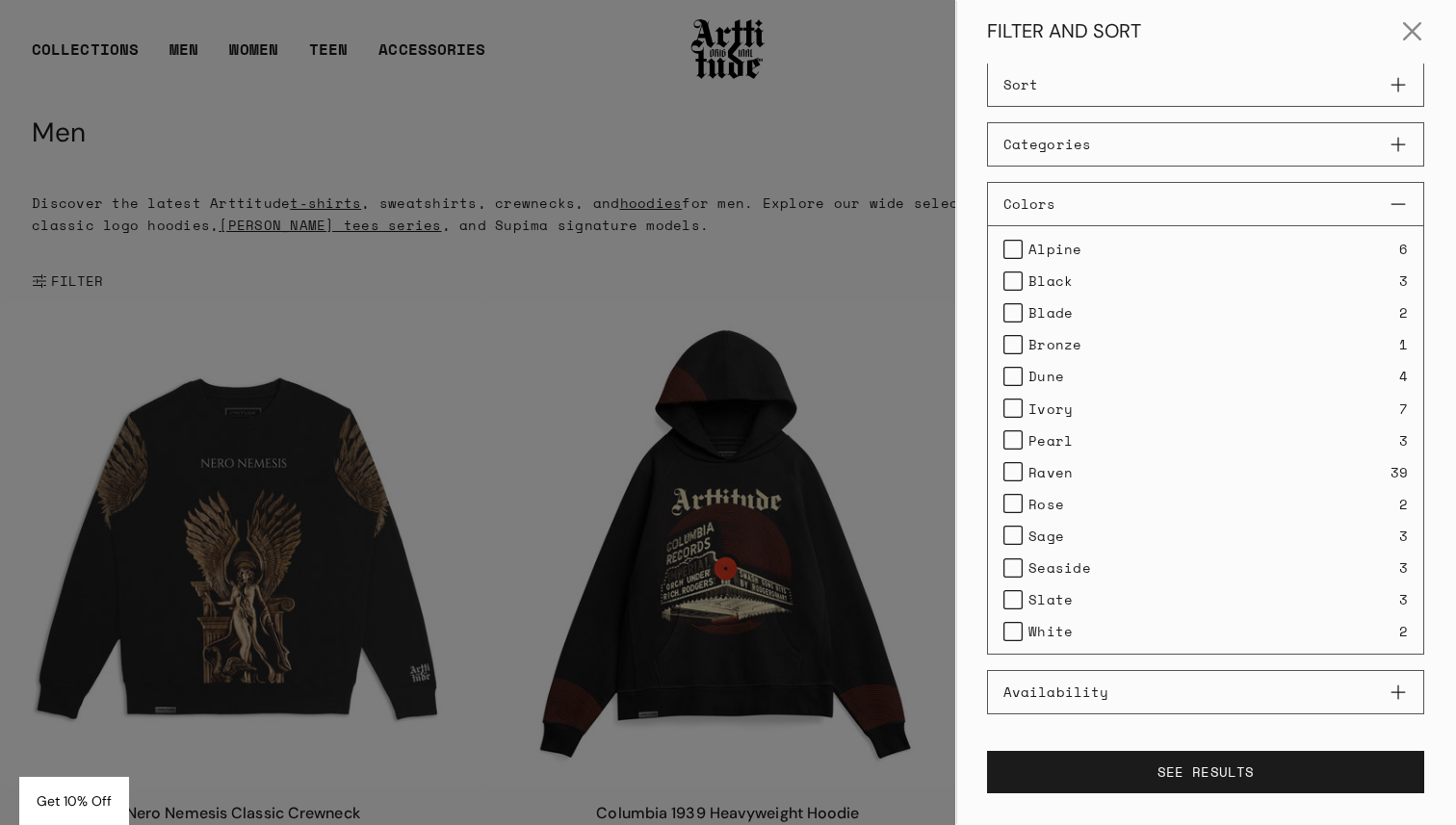
click at [260, 53] on div at bounding box center [728, 412] width 1456 height 825
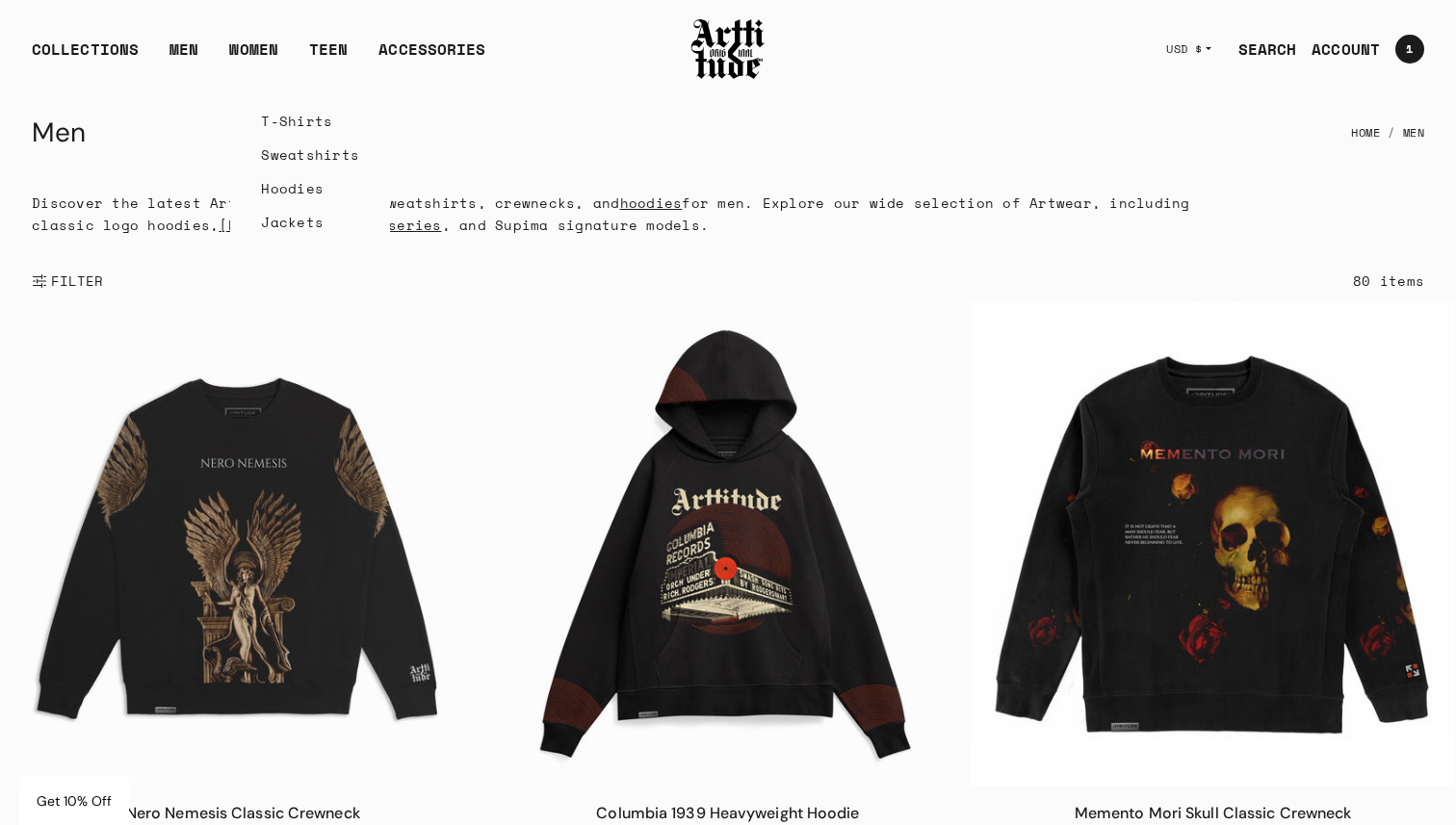
click at [260, 53] on link "WOMEN" at bounding box center [254, 56] width 49 height 38
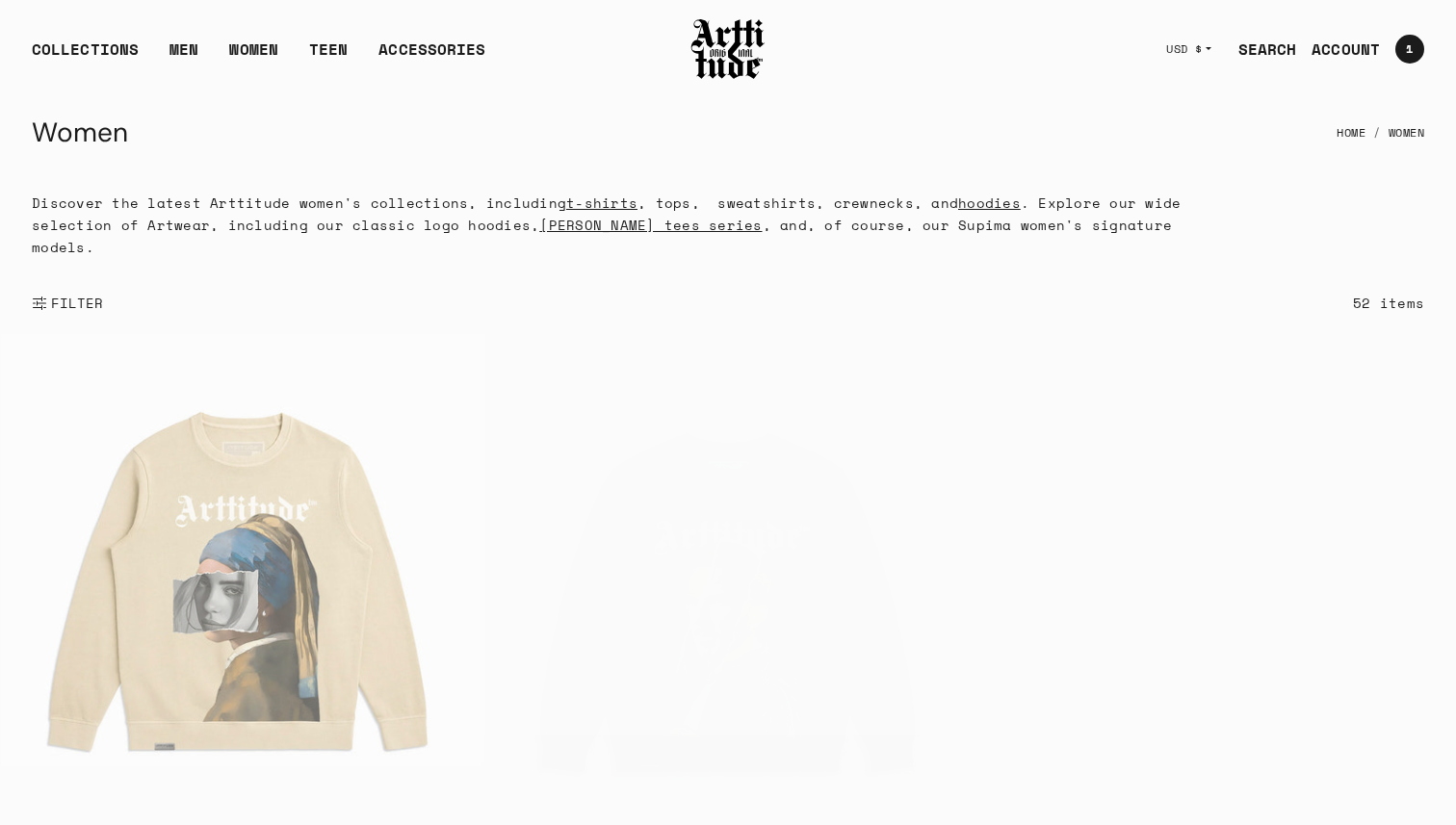
click at [72, 294] on span "FILTER" at bounding box center [75, 304] width 57 height 20
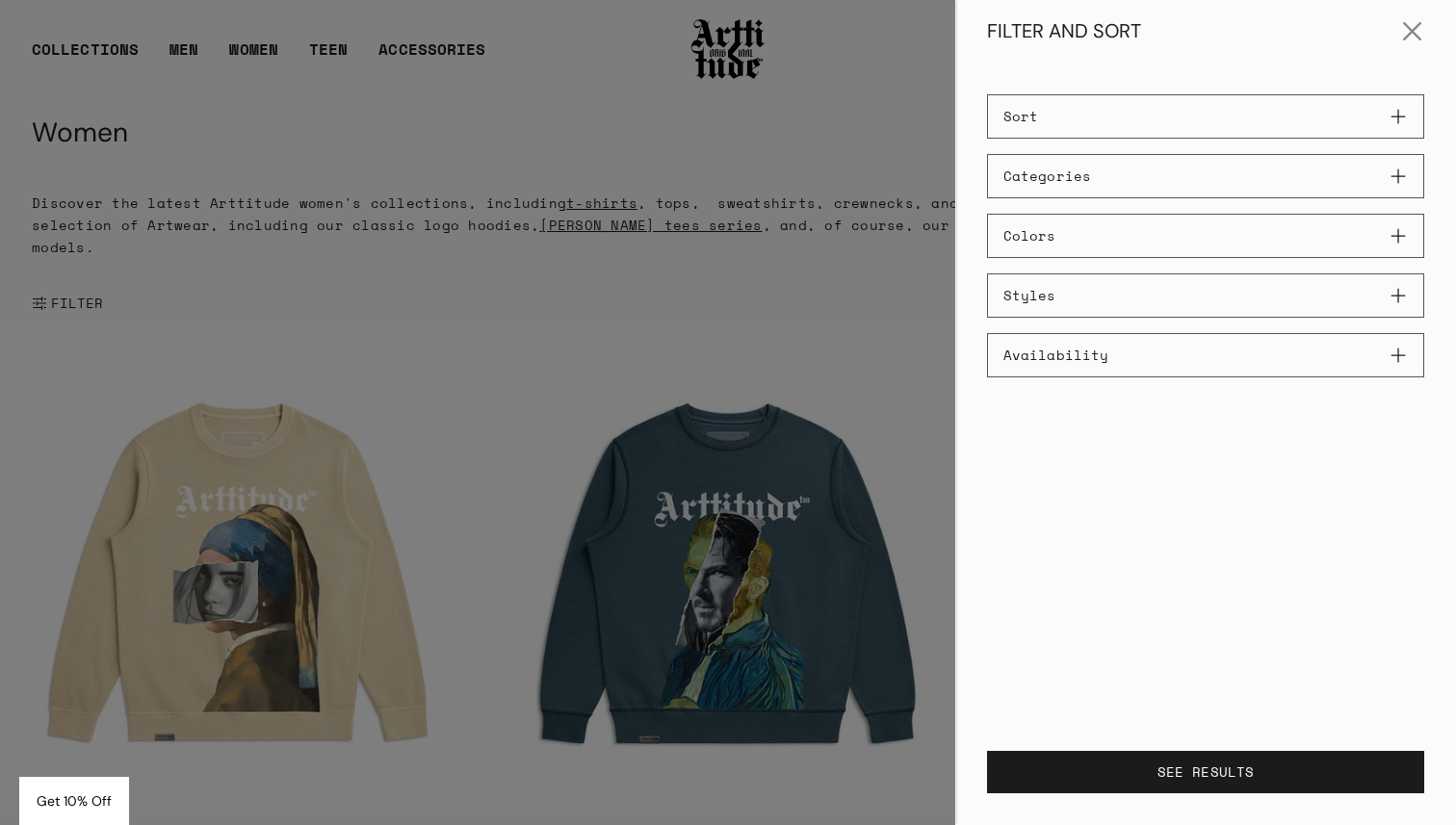
click at [1172, 232] on button "Colors" at bounding box center [1205, 235] width 437 height 44
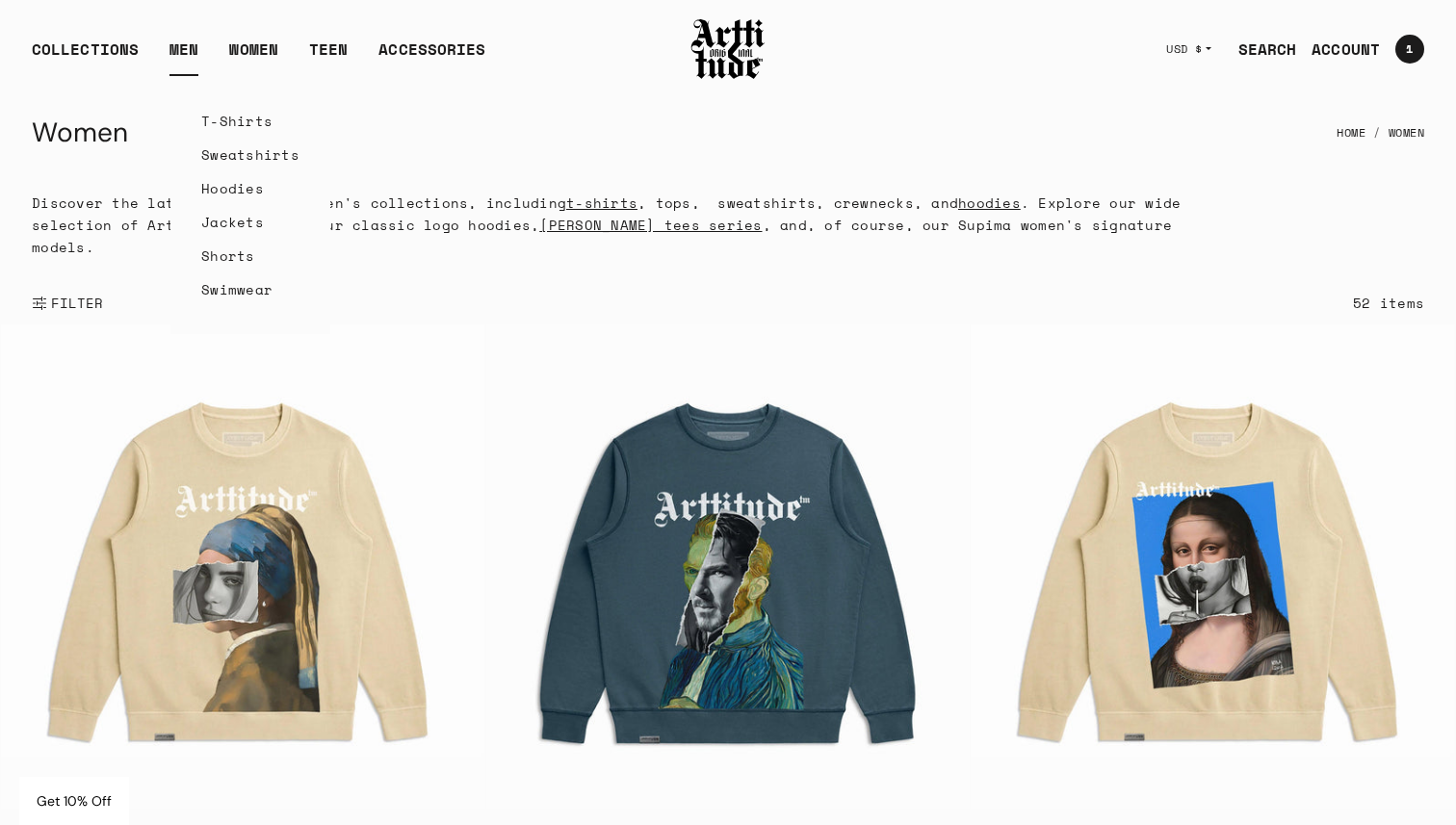
click at [236, 120] on link "T-Shirts" at bounding box center [250, 121] width 99 height 34
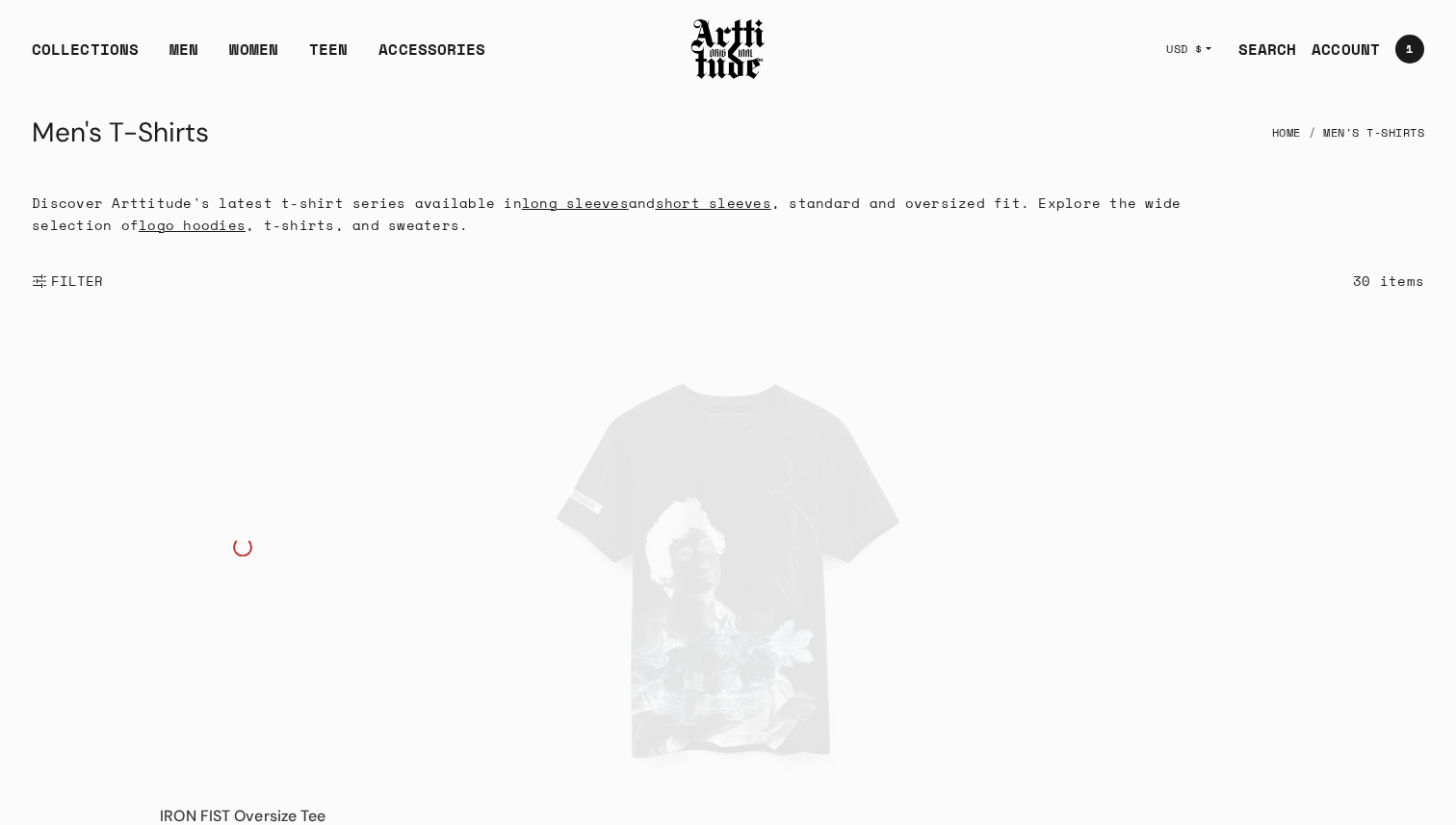
click at [77, 285] on span "FILTER" at bounding box center [75, 281] width 57 height 20
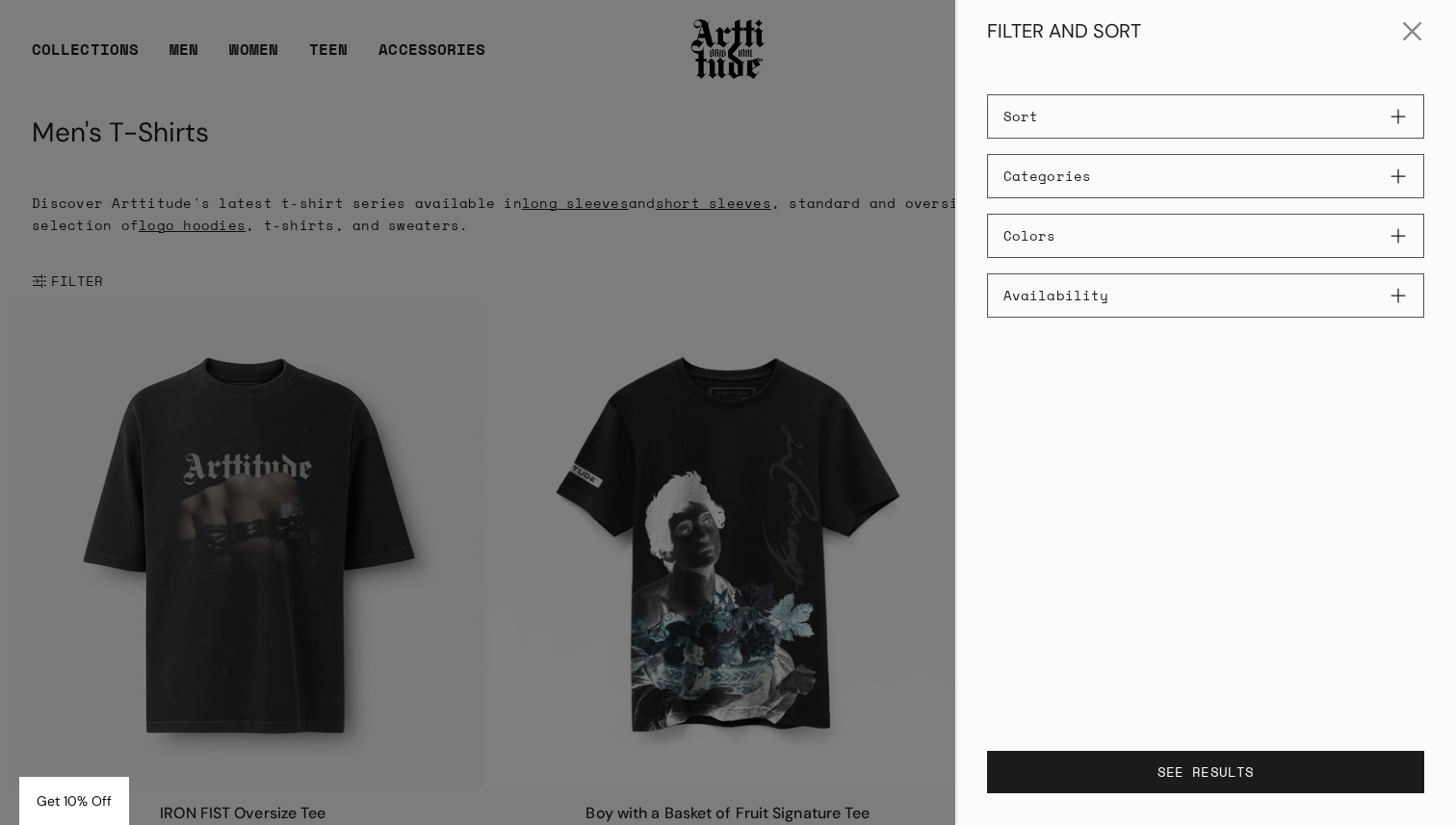
click at [1105, 228] on button "Colors" at bounding box center [1205, 235] width 437 height 44
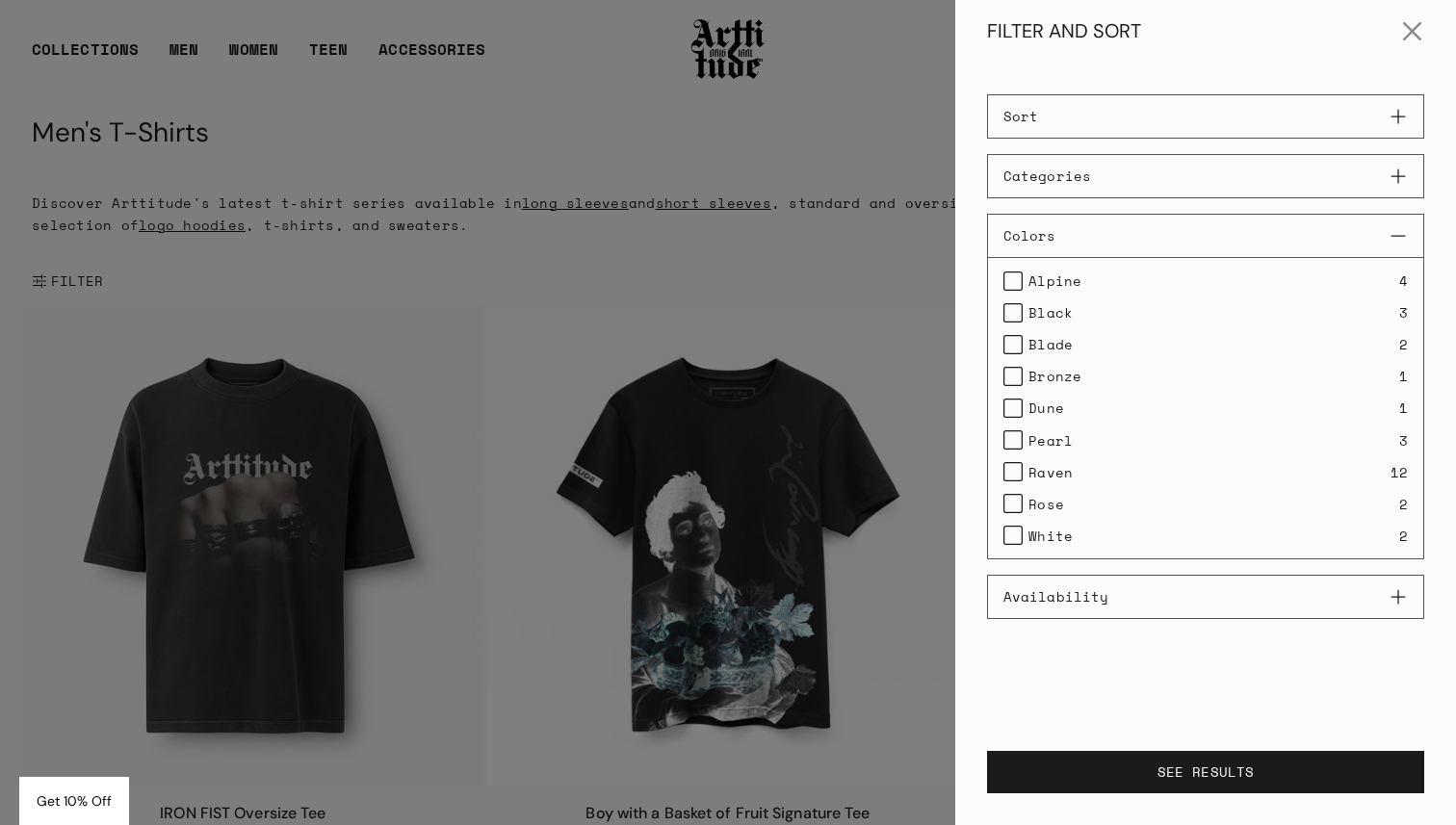
click at [1007, 314] on label "Black" at bounding box center [1037, 312] width 69 height 22
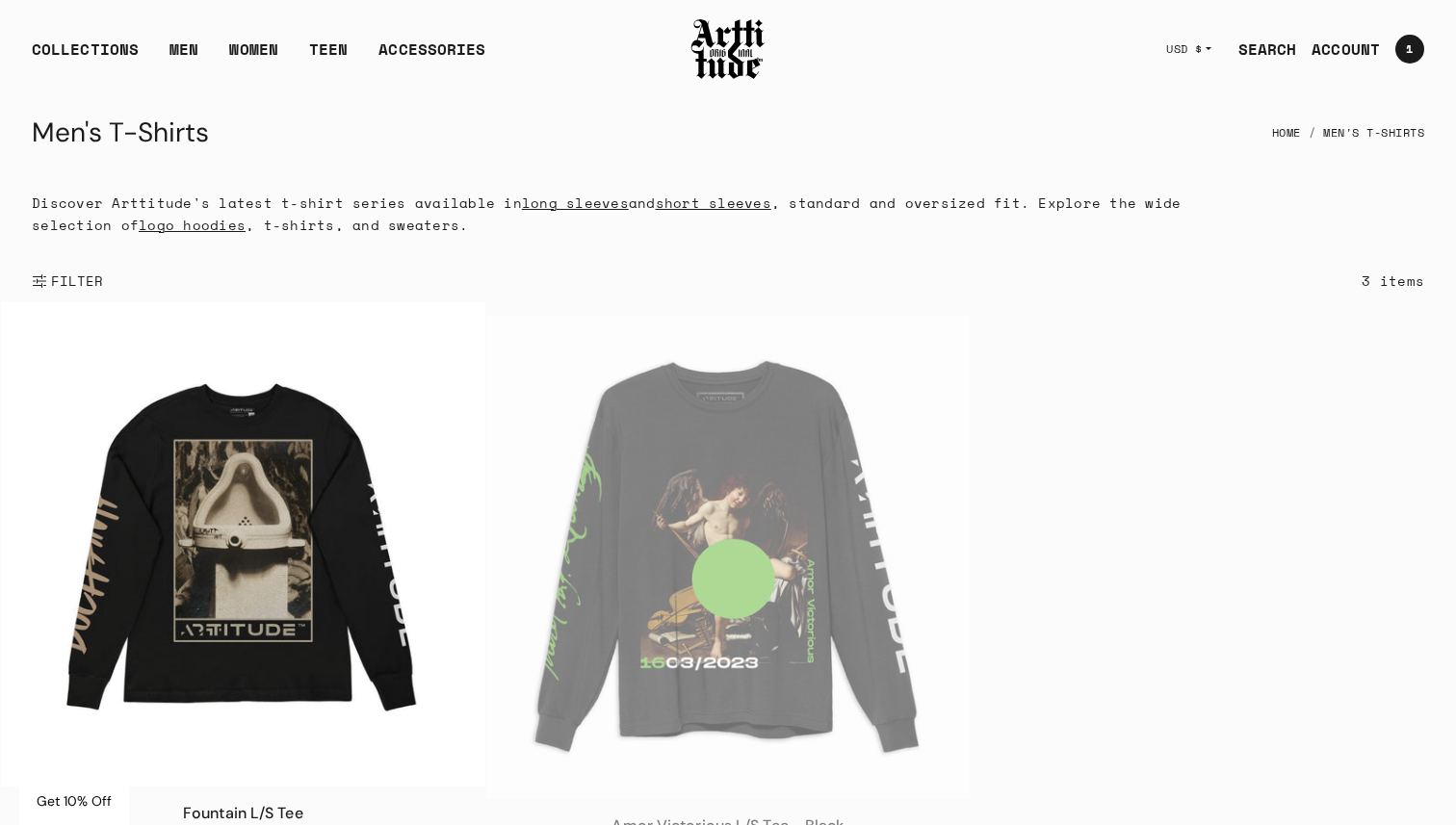
click at [852, 145] on div at bounding box center [728, 412] width 1456 height 825
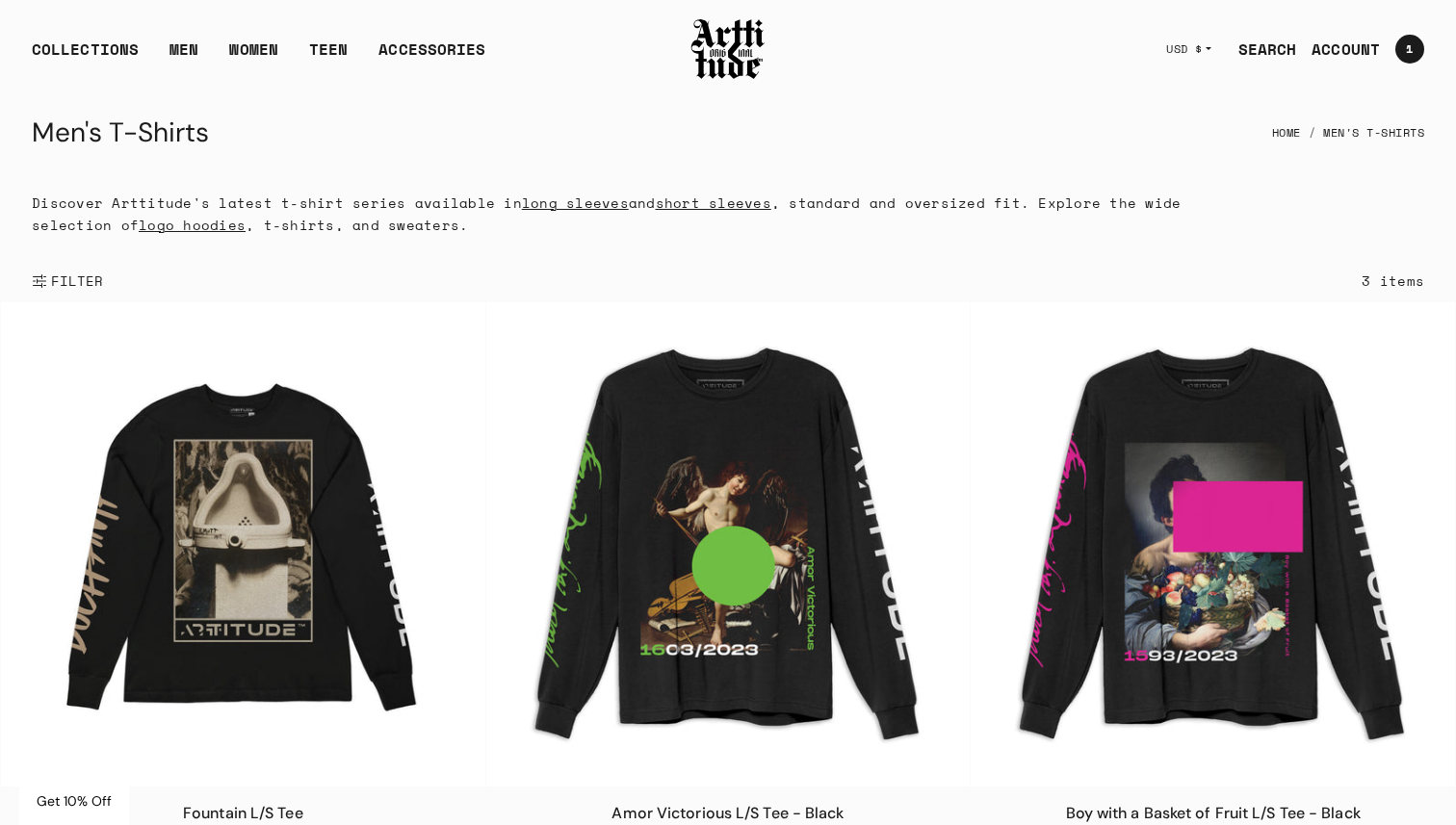
click at [216, 27] on div "COLLECTIONS ARTT Original Collection Caravaggio Collection Cova Collection Meme…" at bounding box center [349, 49] width 634 height 54
click at [187, 38] on link "MEN" at bounding box center [184, 56] width 29 height 38
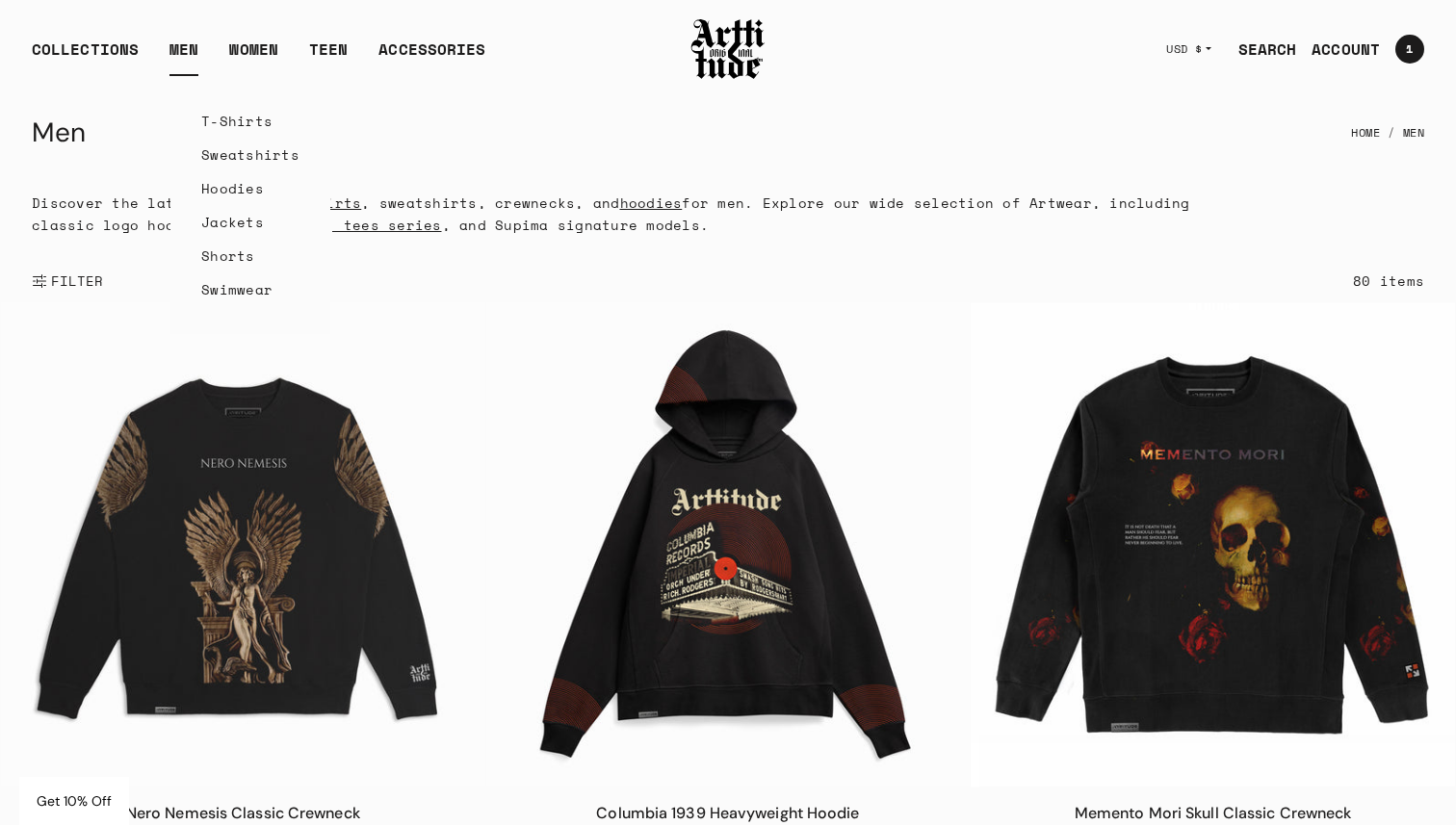
click at [228, 110] on link "T-Shirts" at bounding box center [250, 121] width 99 height 34
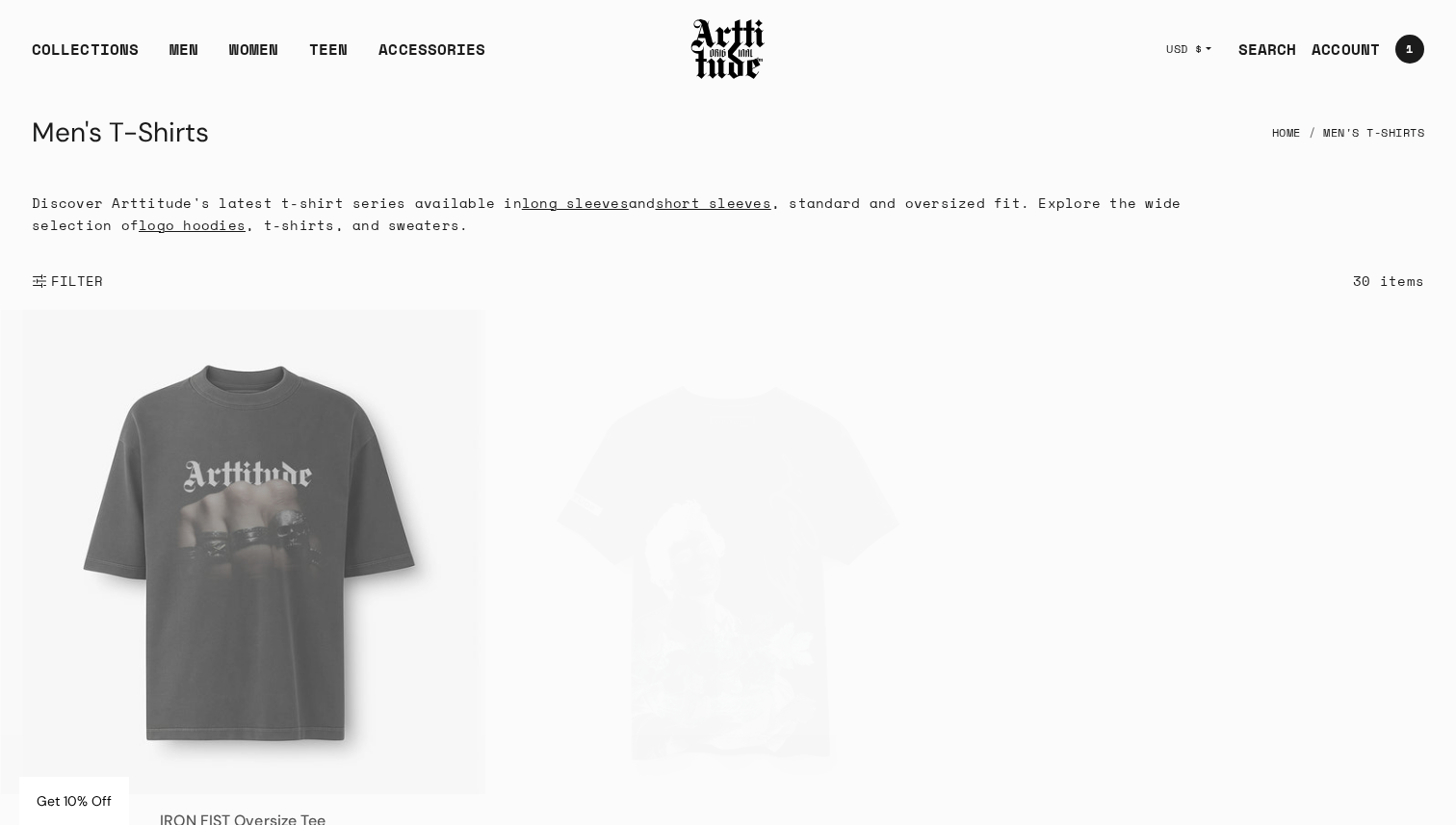
click at [38, 290] on button "FILTER" at bounding box center [68, 280] width 72 height 42
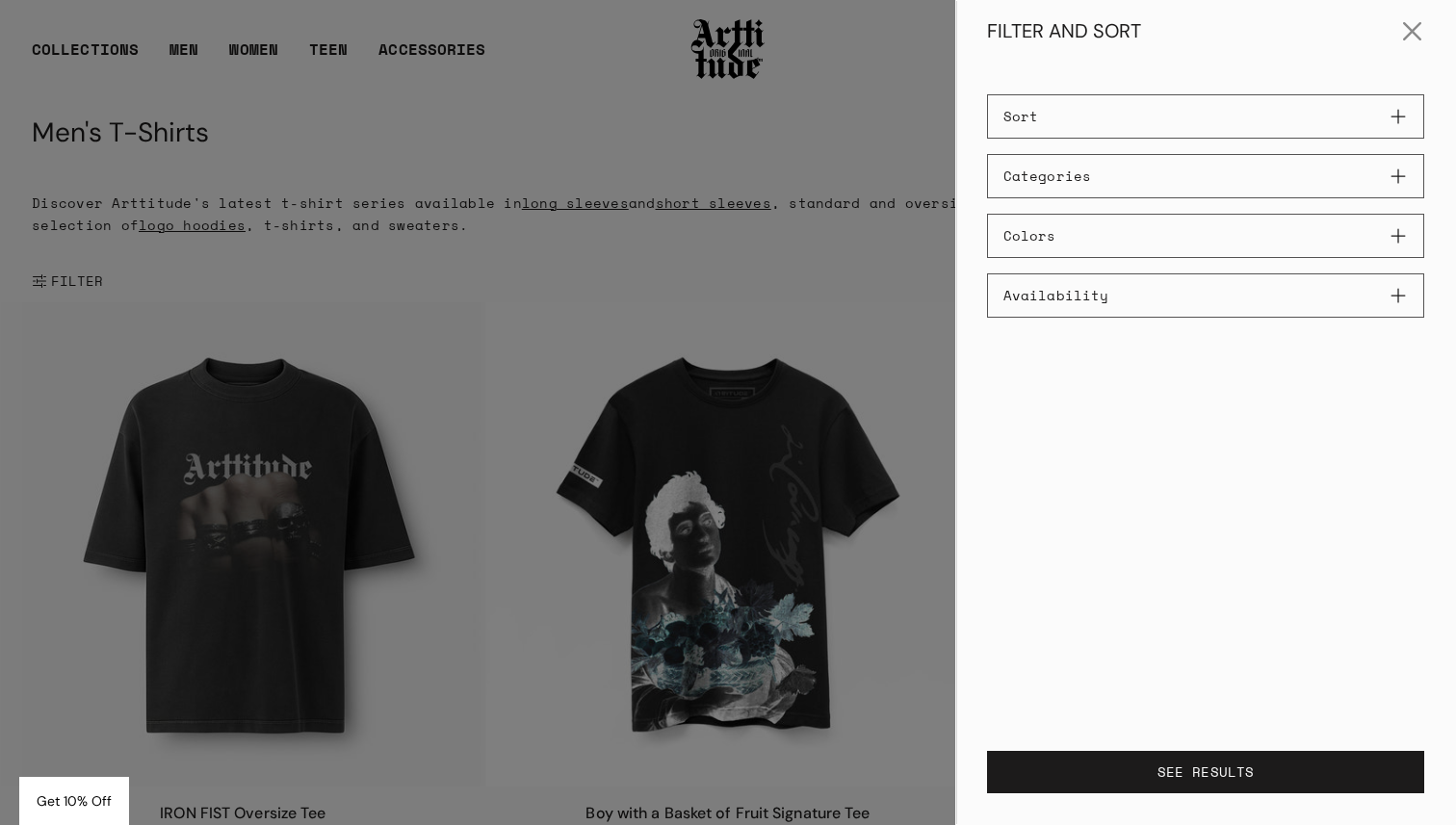
click at [1187, 215] on button "Colors" at bounding box center [1205, 235] width 437 height 44
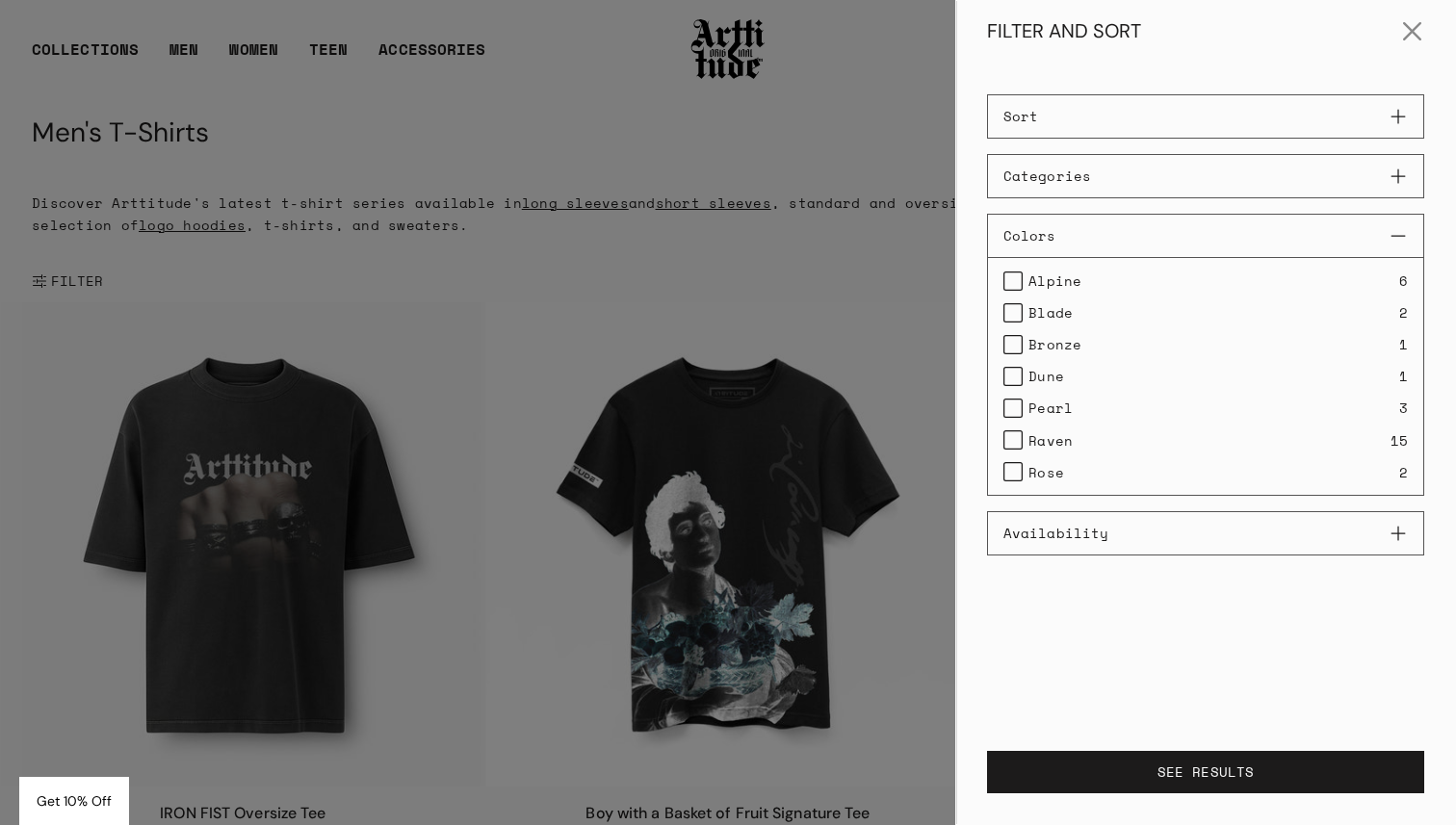
click at [232, 46] on div at bounding box center [728, 412] width 1456 height 825
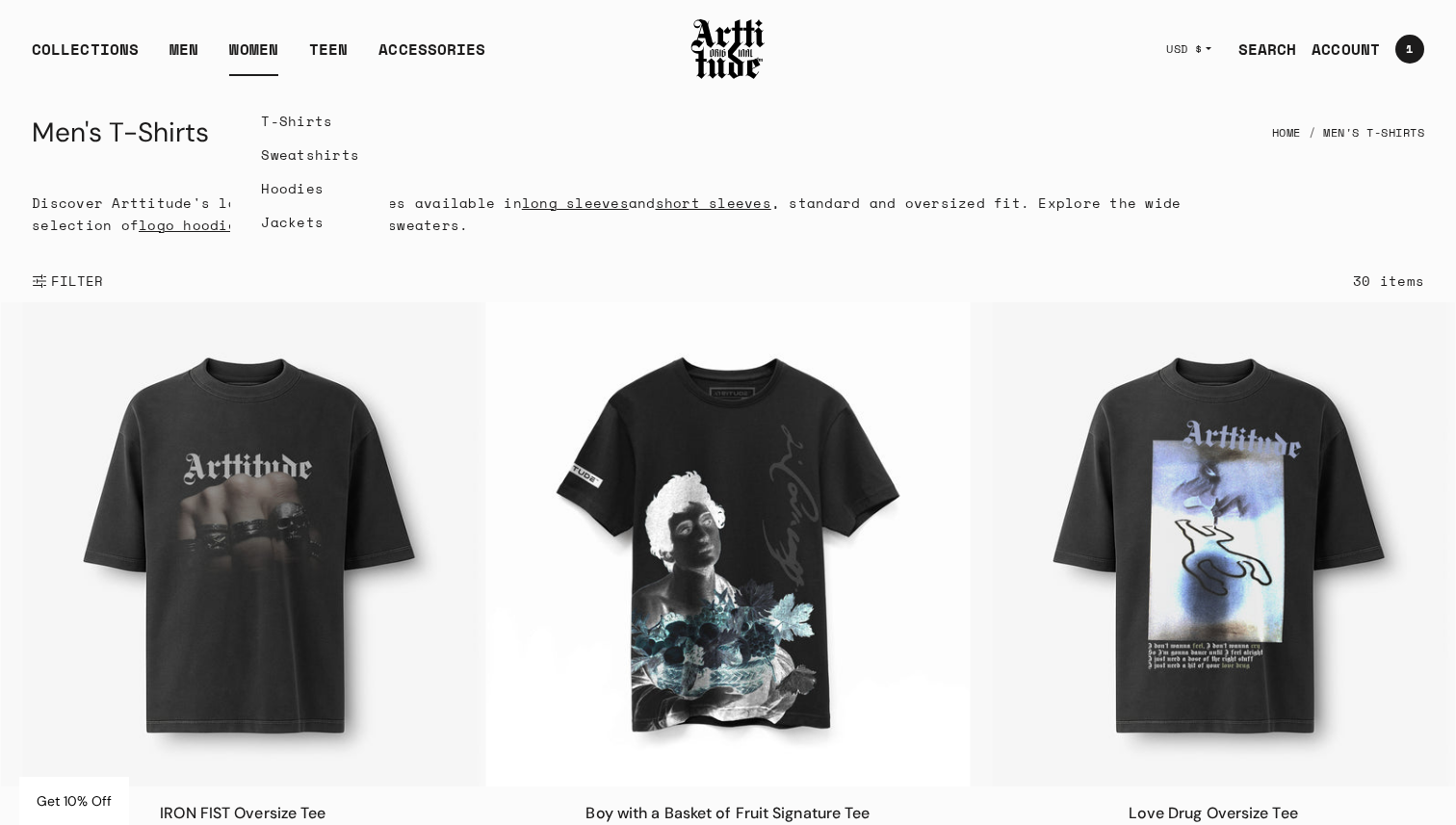
click at [276, 120] on link "T-Shirts" at bounding box center [309, 121] width 99 height 34
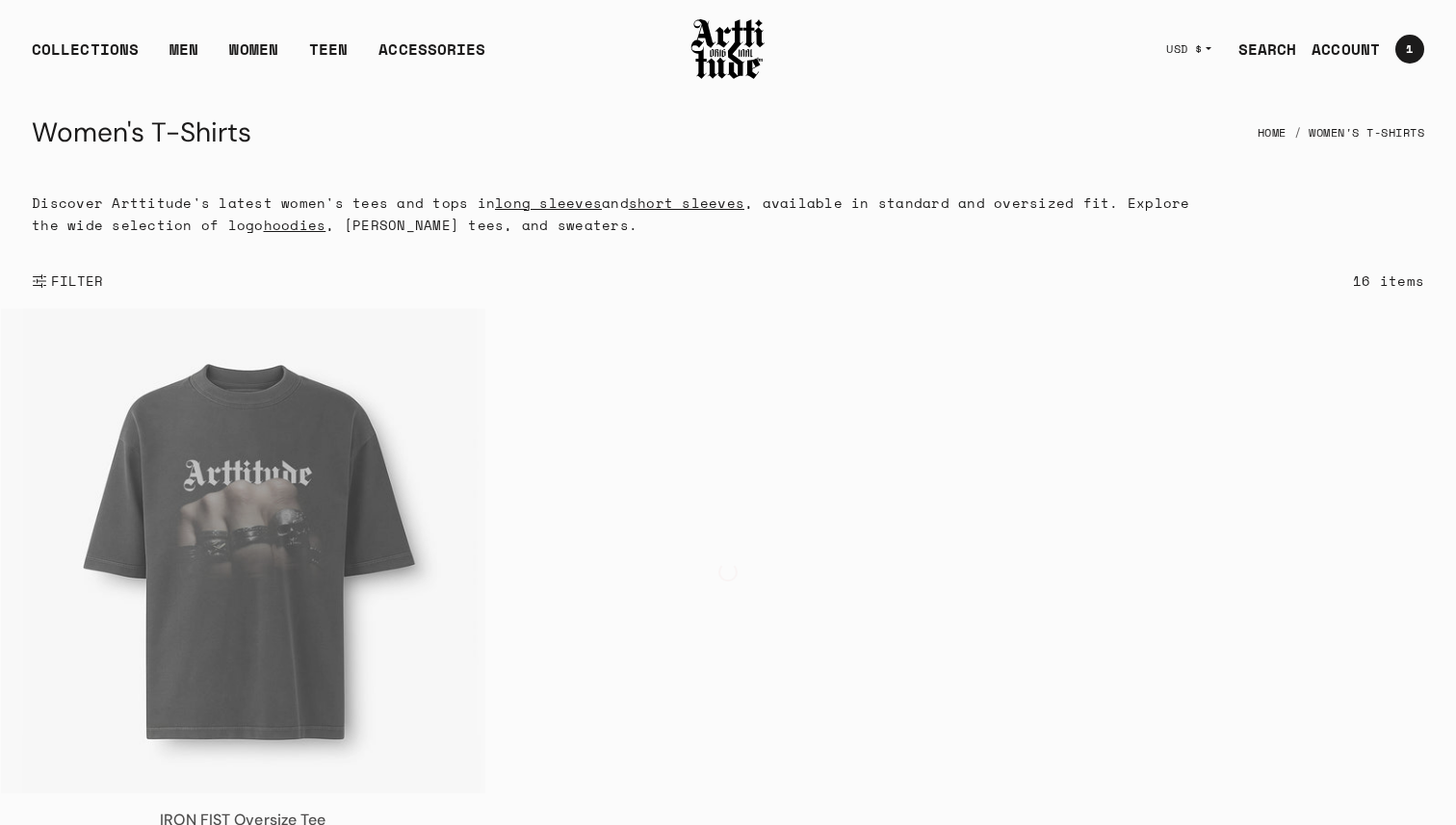
click at [66, 283] on span "FILTER" at bounding box center [75, 281] width 57 height 20
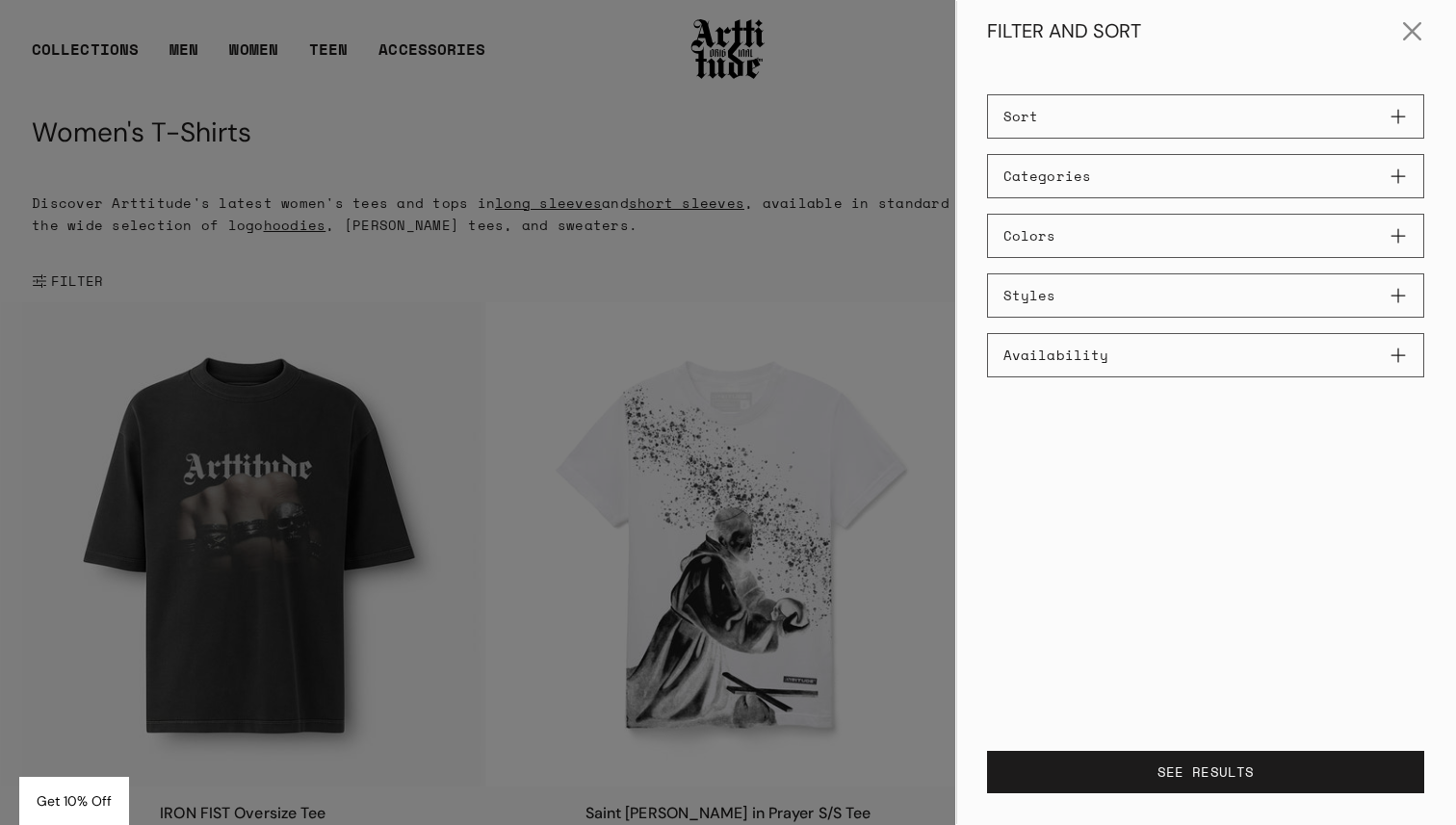
click at [1068, 221] on button "Colors" at bounding box center [1205, 235] width 437 height 44
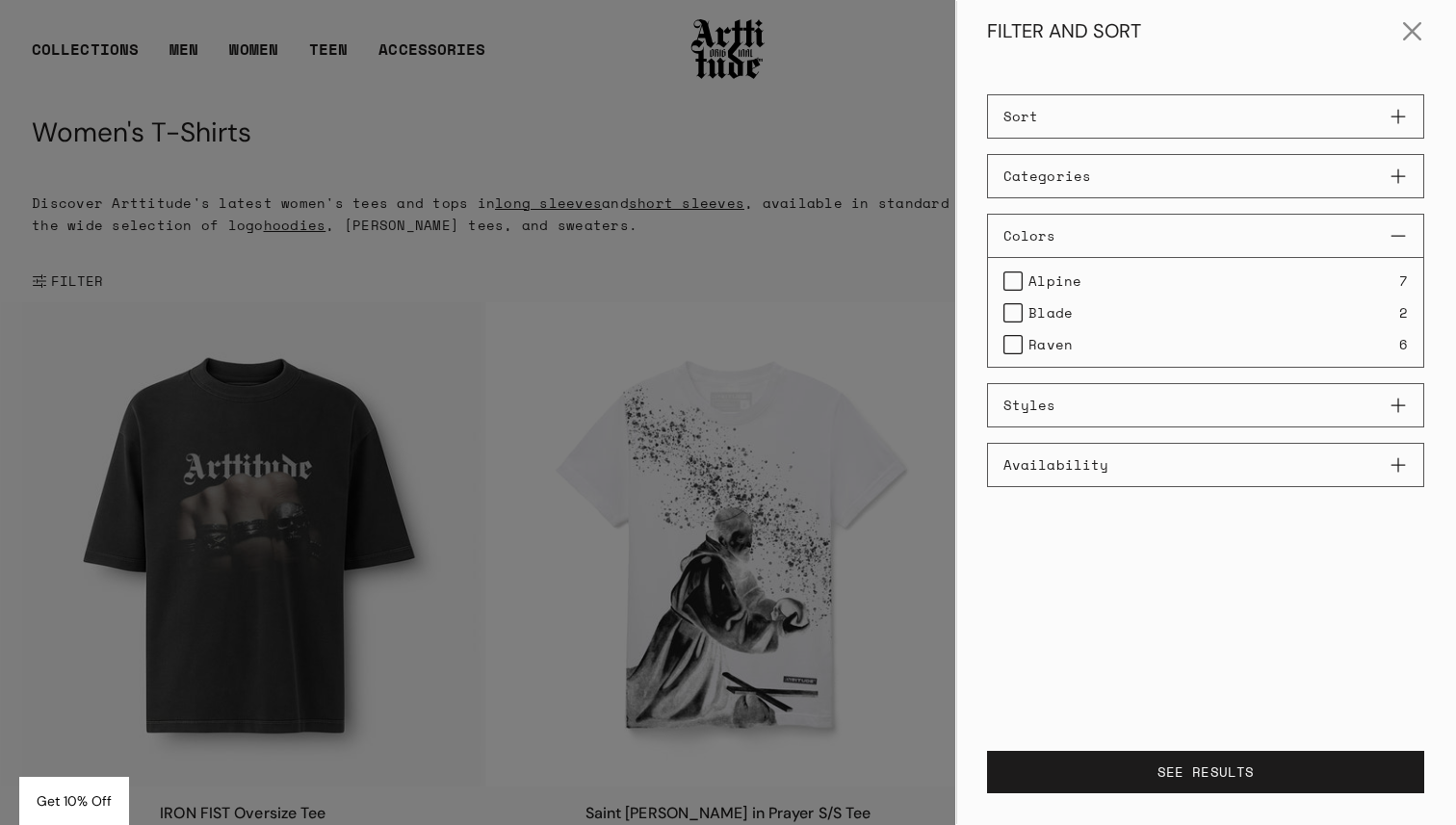
click at [224, 38] on div at bounding box center [728, 412] width 1456 height 825
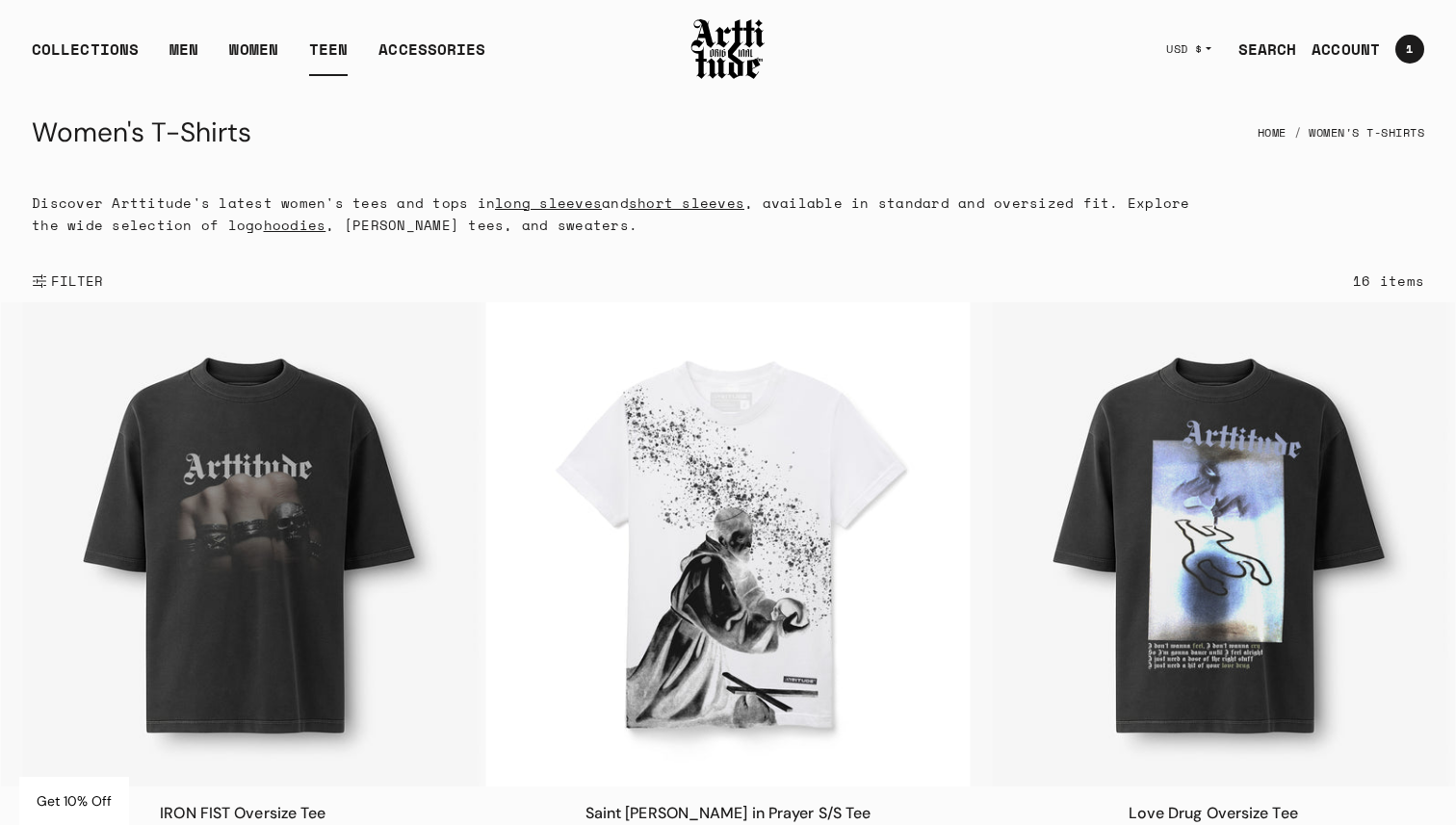
click at [324, 52] on link "TEEN" at bounding box center [328, 56] width 38 height 38
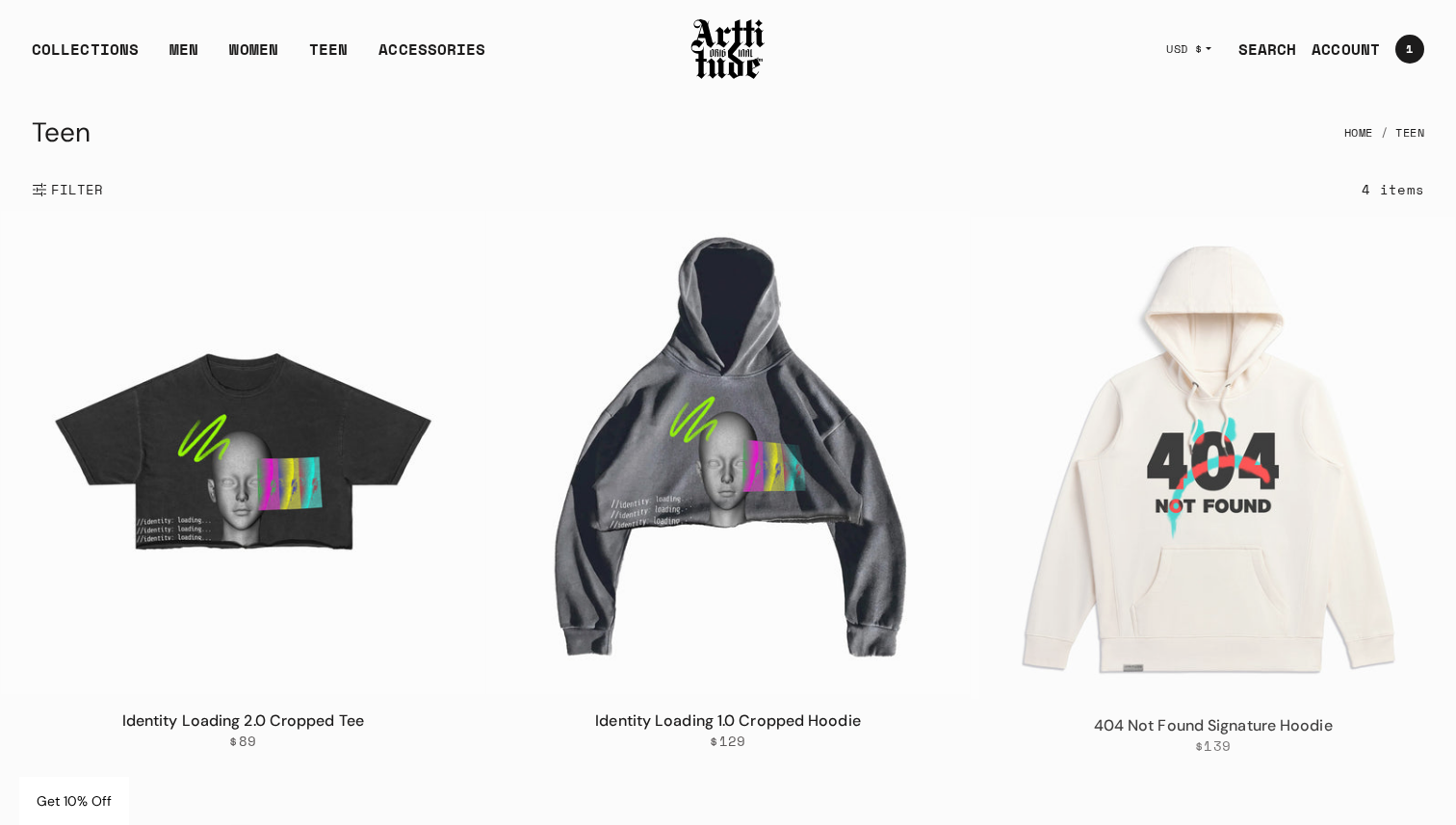
click at [74, 164] on div "Teen Home Teen" at bounding box center [728, 133] width 1454 height 71
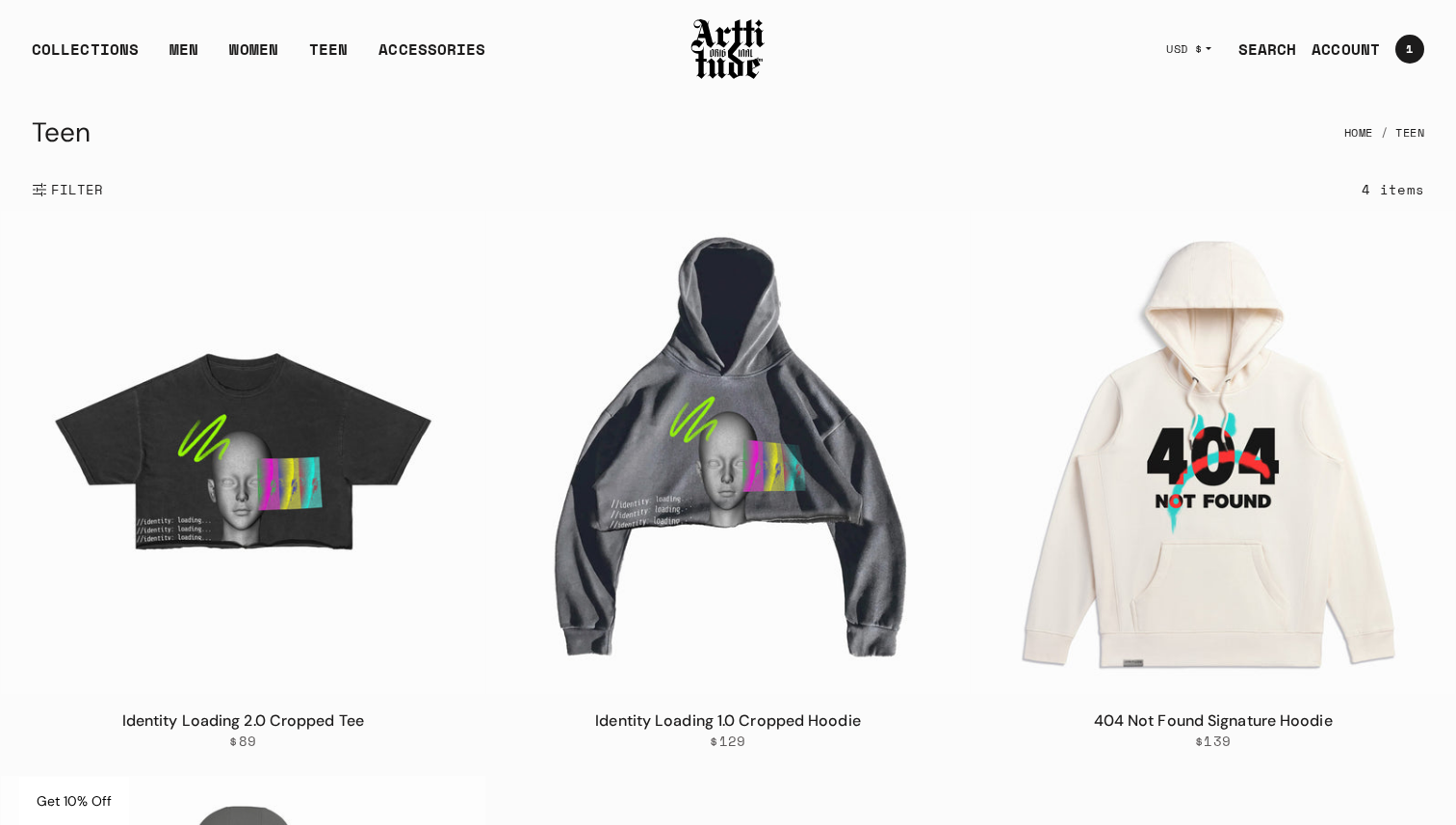
click at [85, 184] on span "FILTER" at bounding box center [75, 189] width 57 height 20
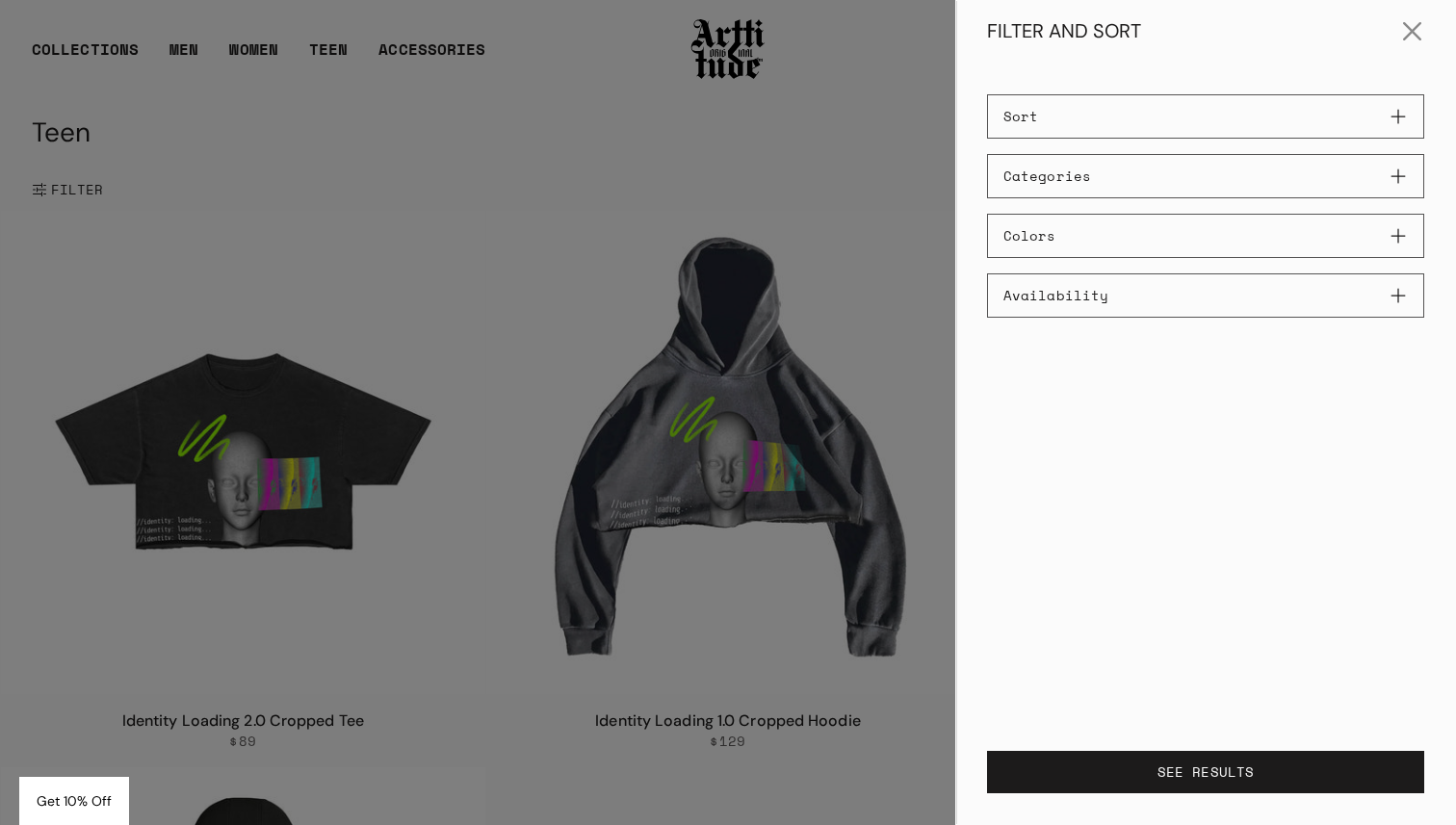
click at [1070, 225] on button "Colors" at bounding box center [1205, 235] width 437 height 44
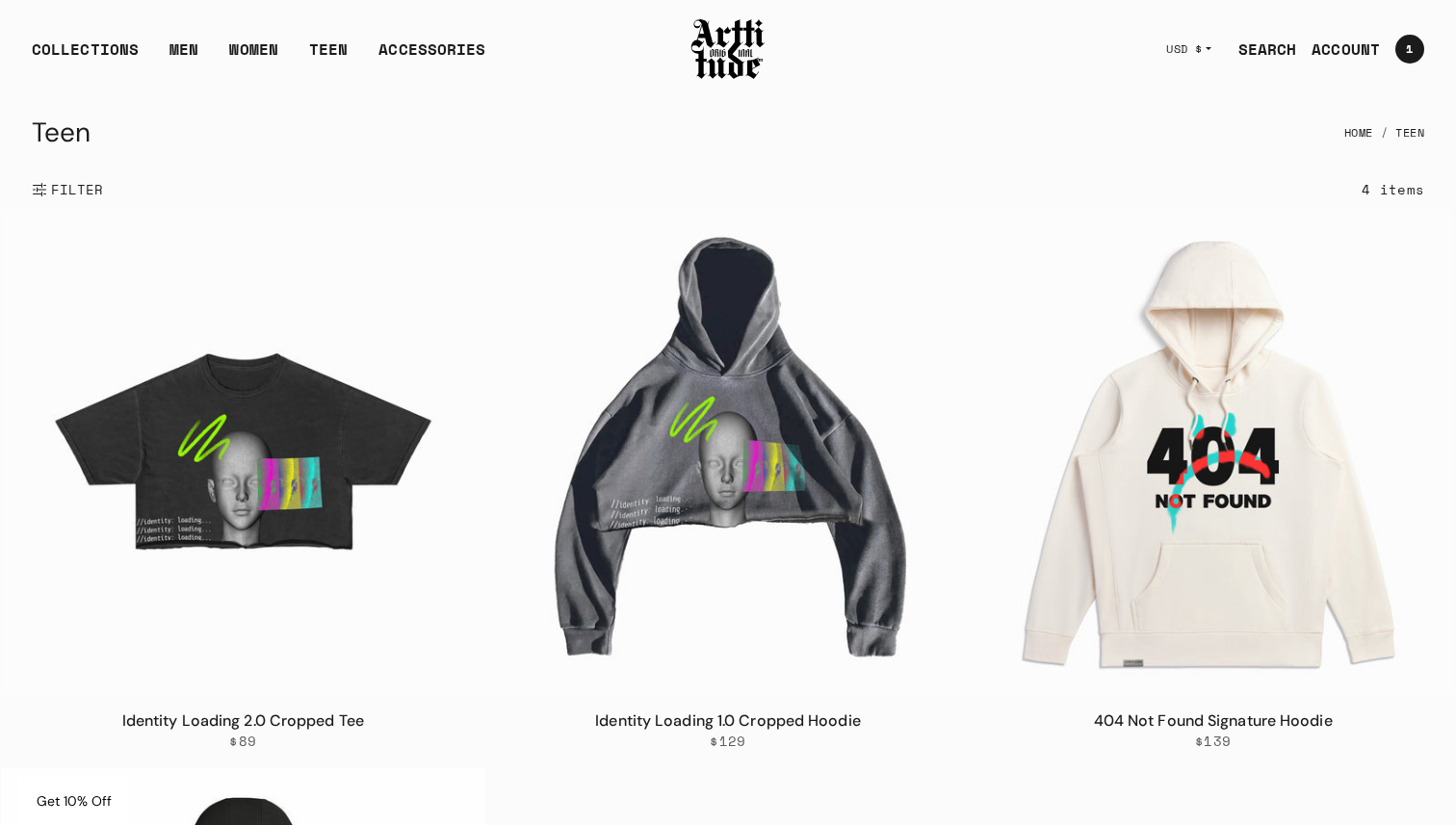
click at [750, 125] on div at bounding box center [728, 412] width 1456 height 825
click at [408, 52] on div "ACCESSORIES" at bounding box center [431, 56] width 106 height 38
click at [232, 213] on link "Jackets" at bounding box center [250, 222] width 99 height 34
